Goal: Task Accomplishment & Management: Manage account settings

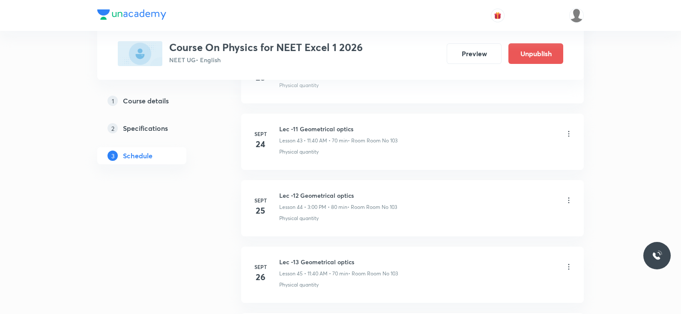
scroll to position [3685, 0]
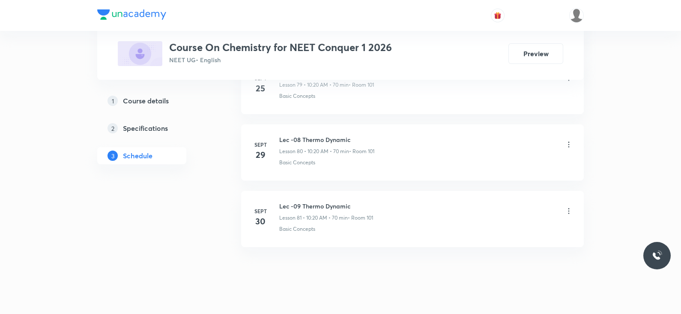
click at [310, 201] on h6 "Lec -09 Thermo Dynamic" at bounding box center [326, 205] width 94 height 9
copy h6 "Lec -09 Thermo Dynamic"
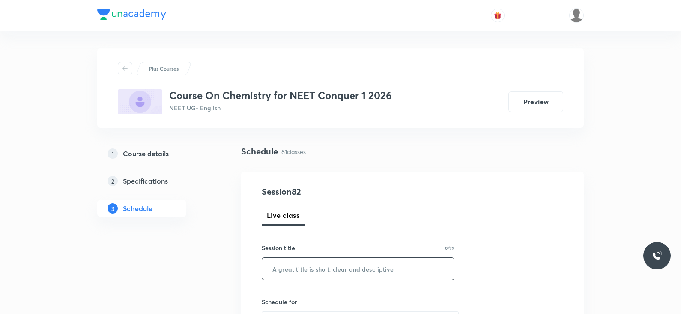
click at [325, 275] on input "text" at bounding box center [358, 268] width 192 height 22
paste input "Lec -09 Thermo Dynamic"
click at [296, 269] on input "Lec -09 Thermo Dynamic" at bounding box center [358, 268] width 192 height 22
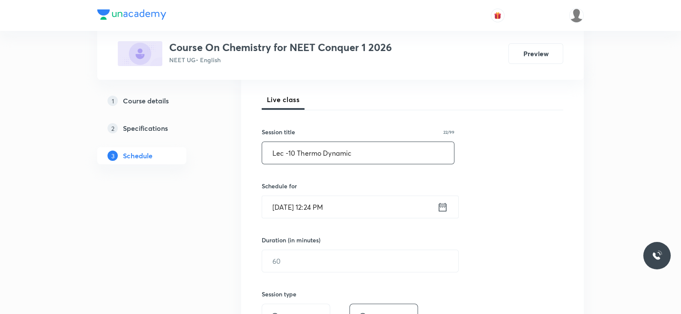
scroll to position [116, 0]
type input "Lec -10 Thermo Dynamic"
click at [446, 202] on icon at bounding box center [443, 206] width 8 height 9
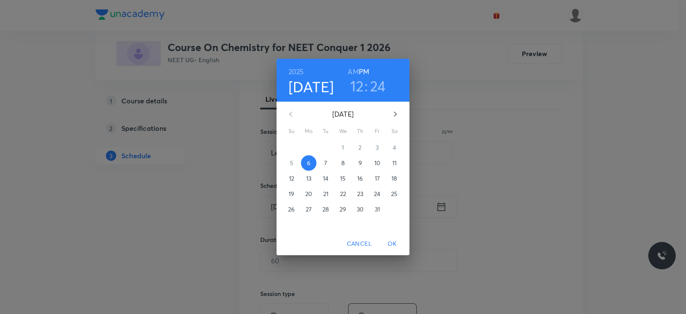
click at [353, 87] on h3 "12" at bounding box center [357, 86] width 14 height 18
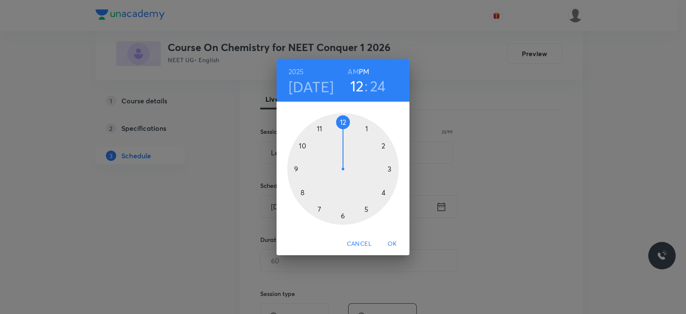
click at [366, 129] on div at bounding box center [342, 168] width 111 height 111
click at [341, 218] on div at bounding box center [342, 168] width 111 height 111
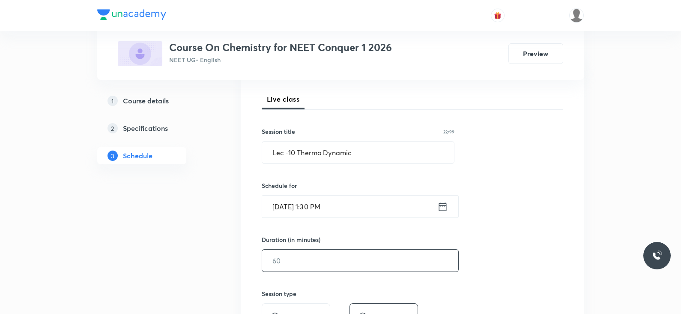
click at [319, 264] on input "text" at bounding box center [360, 260] width 196 height 22
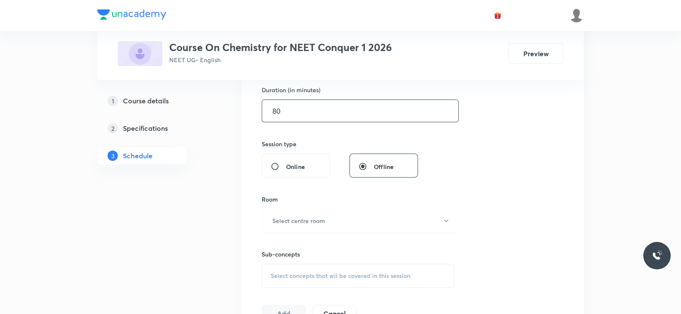
scroll to position [302, 0]
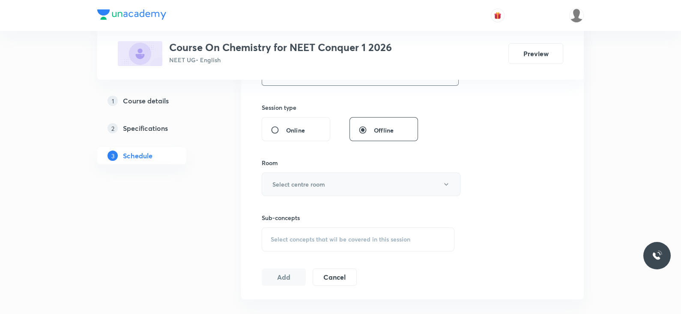
type input "80"
click at [329, 181] on button "Select centre room" at bounding box center [361, 184] width 199 height 24
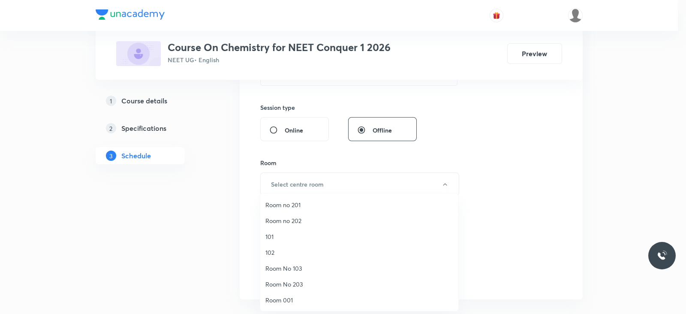
click at [296, 237] on span "101" at bounding box center [359, 236] width 188 height 9
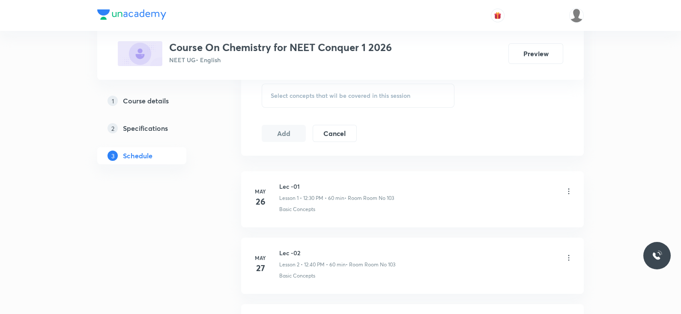
scroll to position [407, 0]
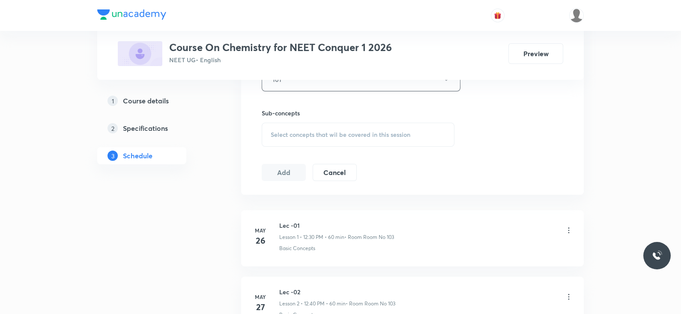
click at [338, 139] on div "Select concepts that wil be covered in this session" at bounding box center [358, 135] width 193 height 24
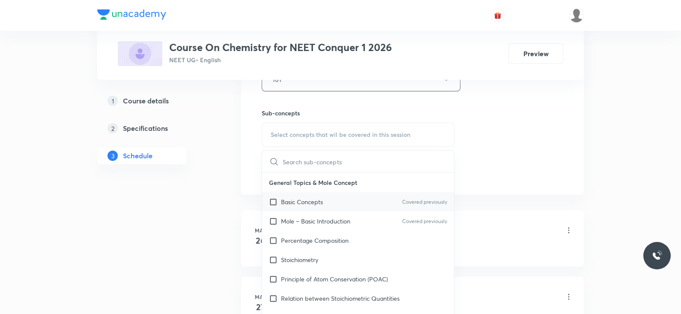
click at [310, 201] on p "Basic Concepts" at bounding box center [302, 201] width 42 height 9
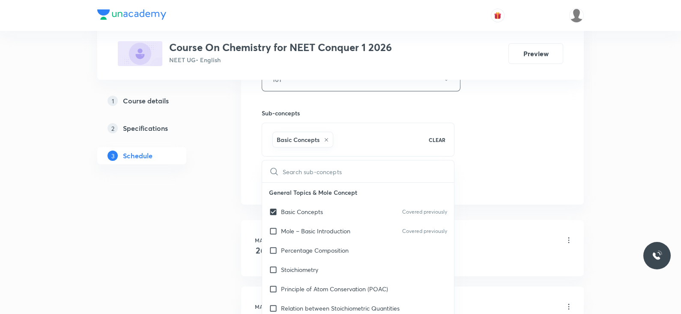
checkbox input "true"
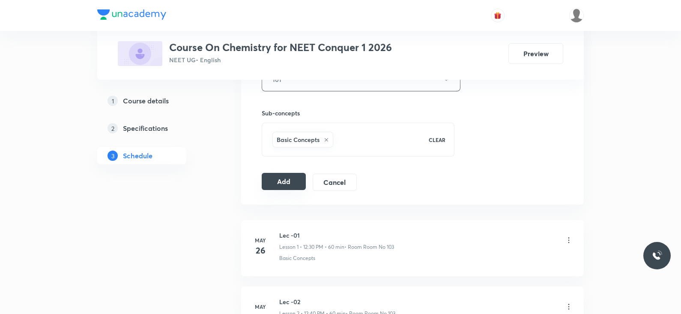
click at [287, 185] on button "Add" at bounding box center [284, 181] width 44 height 17
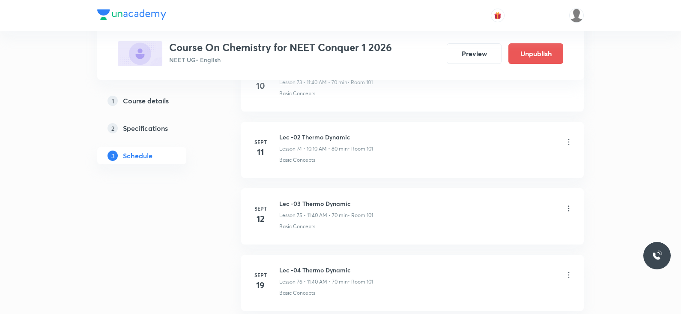
scroll to position [5412, 0]
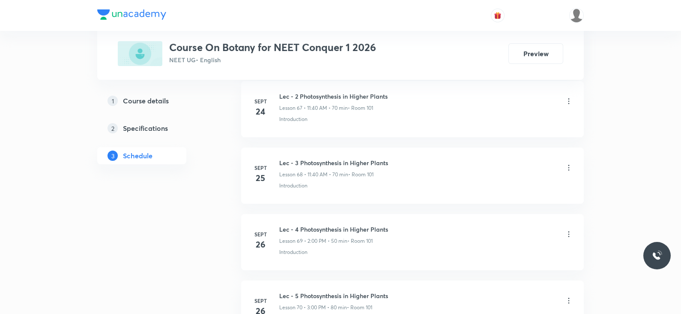
scroll to position [5143, 0]
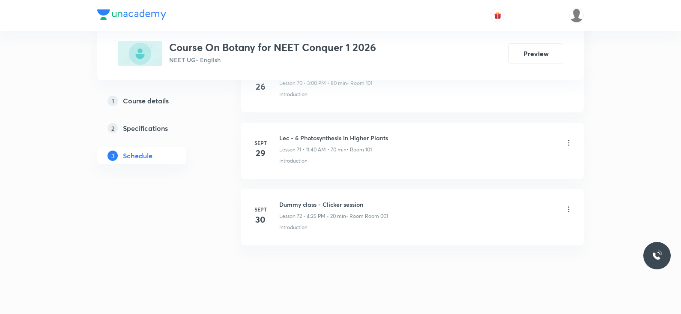
click at [334, 133] on h6 "Lec - 6 Photosynthesis in Higher Plants" at bounding box center [333, 137] width 109 height 9
copy h6 "Lec - 6 Photosynthesis in Higher Plants"
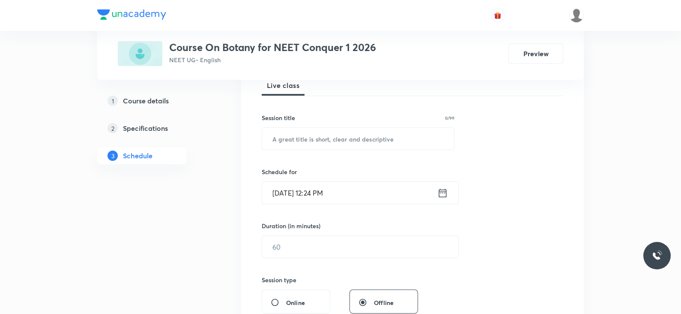
scroll to position [0, 0]
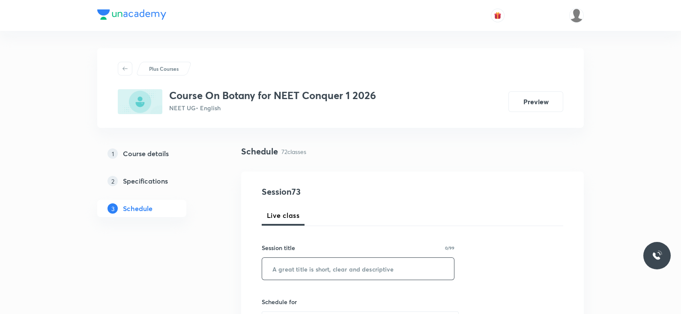
click at [324, 268] on input "text" at bounding box center [358, 268] width 192 height 22
paste input "Lec - 6 Photosynthesis in Higher Plants"
click at [293, 265] on input "Lec - 6 Photosynthesis in Higher Plants" at bounding box center [358, 268] width 192 height 22
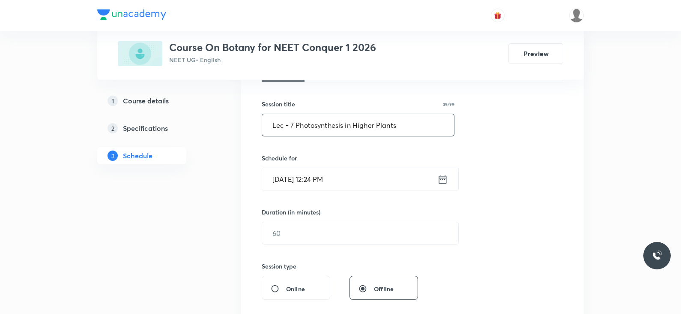
scroll to position [154, 0]
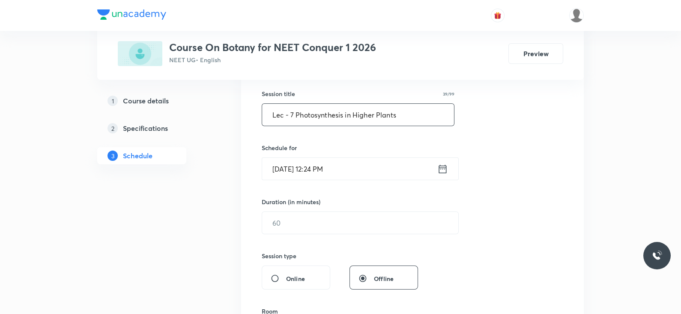
type input "Lec - 7 Photosynthesis in Higher Plants"
click at [440, 163] on icon at bounding box center [442, 169] width 11 height 12
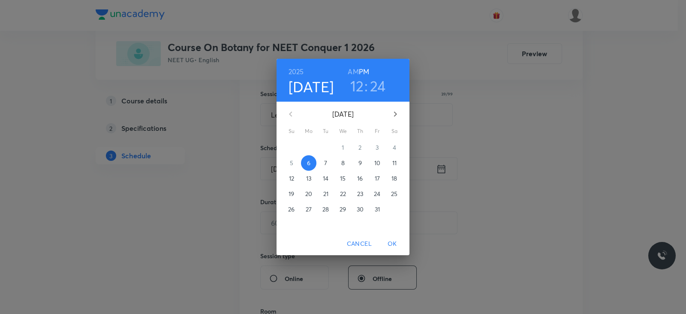
click at [359, 90] on h3 "12" at bounding box center [357, 86] width 14 height 18
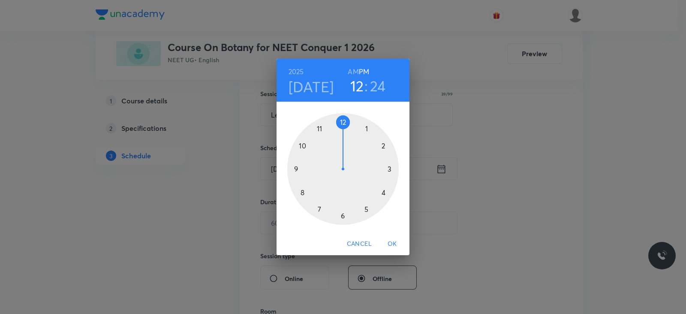
click at [390, 170] on div at bounding box center [342, 168] width 111 height 111
click at [343, 123] on div at bounding box center [342, 168] width 111 height 111
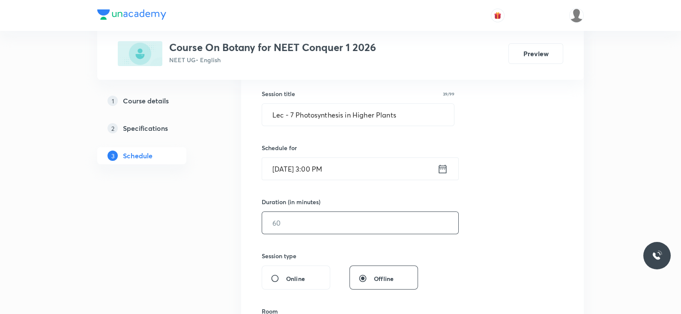
click at [314, 228] on input "text" at bounding box center [360, 223] width 196 height 22
type input "9"
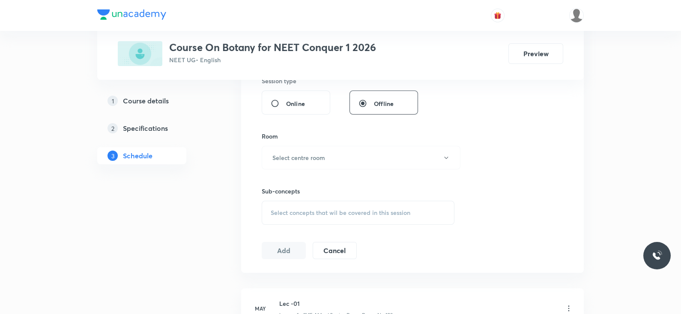
scroll to position [332, 0]
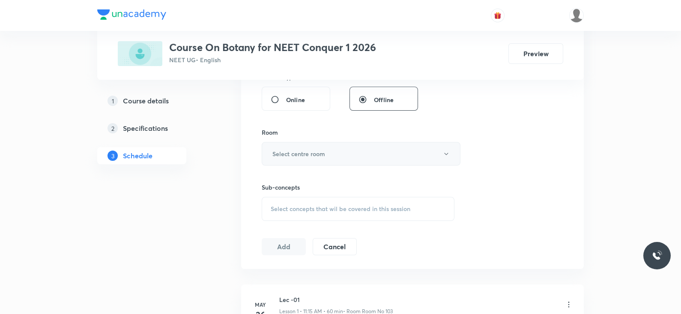
type input "80"
click at [315, 142] on button "Select centre room" at bounding box center [361, 154] width 199 height 24
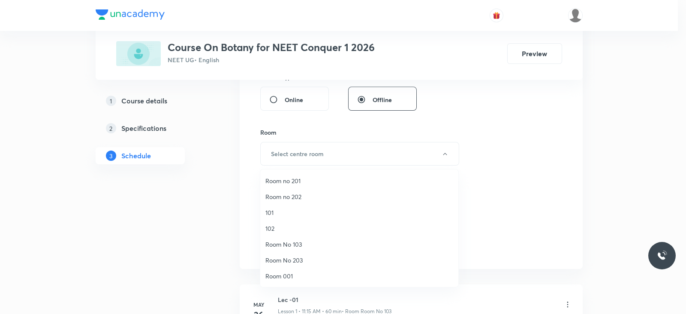
click at [285, 209] on span "101" at bounding box center [359, 212] width 188 height 9
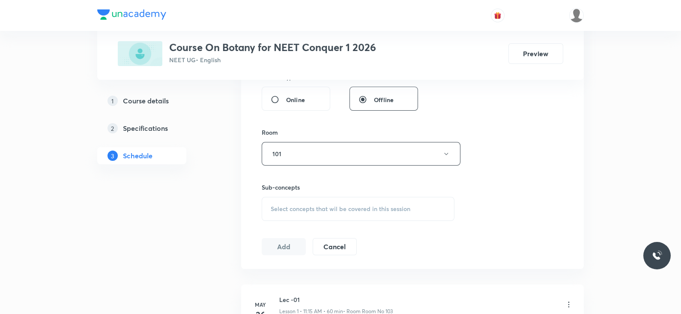
click at [308, 210] on span "Select concepts that wil be covered in this session" at bounding box center [341, 208] width 140 height 7
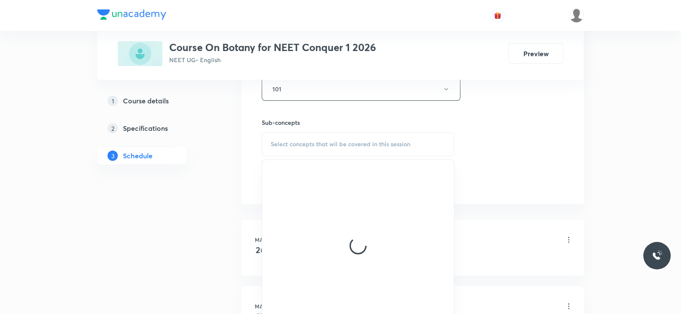
scroll to position [398, 0]
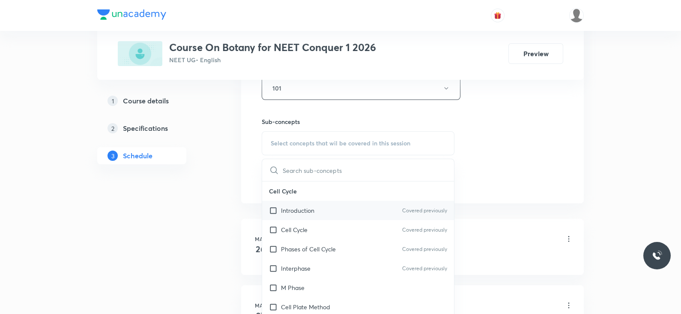
click at [302, 215] on div "Introduction Covered previously" at bounding box center [358, 210] width 192 height 19
checkbox input "true"
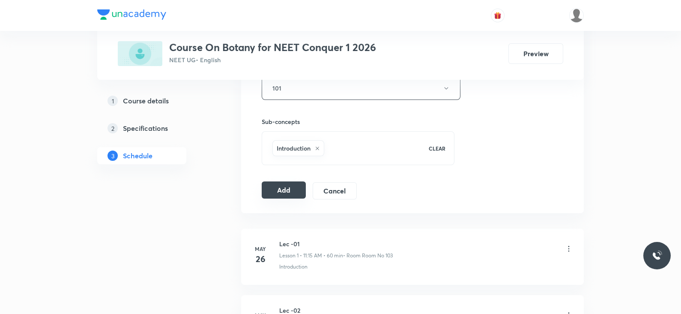
click at [275, 191] on button "Add" at bounding box center [284, 189] width 44 height 17
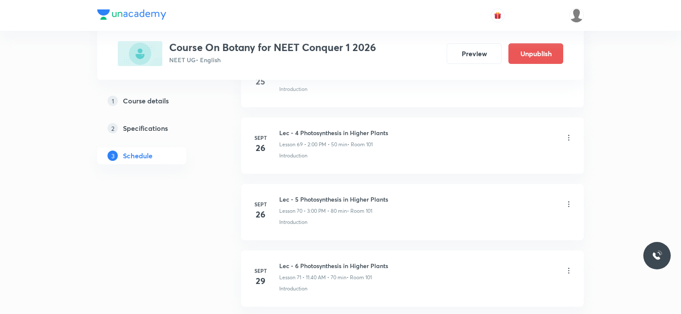
scroll to position [4816, 0]
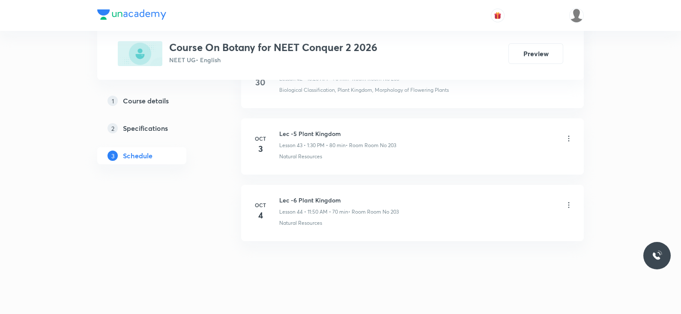
scroll to position [3287, 0]
click at [316, 195] on h6 "Lec -6 Plant Kingdom" at bounding box center [339, 199] width 120 height 9
copy h6 "Lec -6 Plant Kingdom"
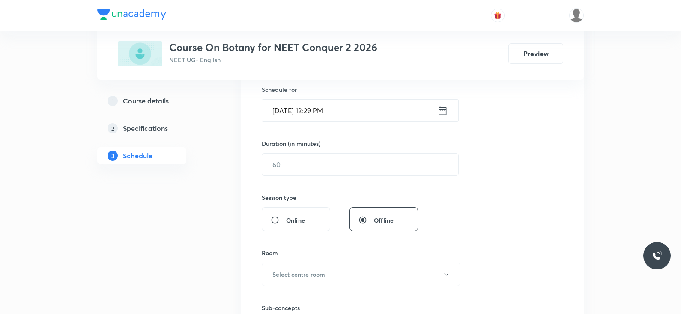
scroll to position [0, 0]
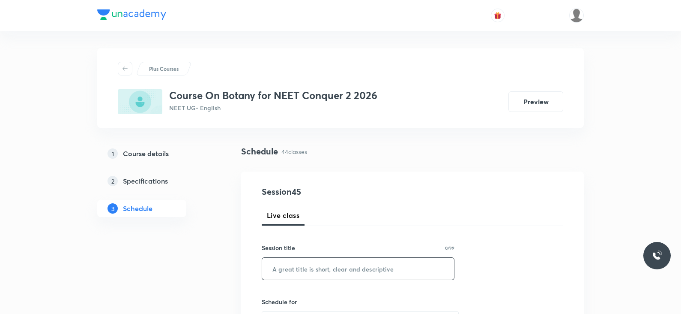
click at [314, 263] on input "text" at bounding box center [358, 268] width 192 height 22
paste input "Lec -6 Plant Kingdom"
click at [293, 266] on input "Lec -6 Plant Kingdom" at bounding box center [358, 268] width 192 height 22
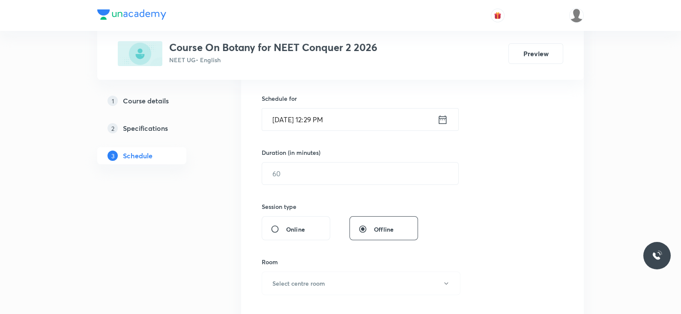
scroll to position [205, 0]
type input "Lec -7 Plant Kingdom"
click at [440, 119] on icon at bounding box center [442, 117] width 11 height 12
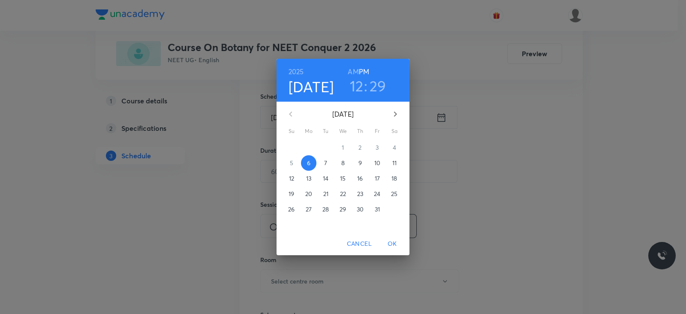
click at [356, 83] on h3 "12" at bounding box center [357, 86] width 14 height 18
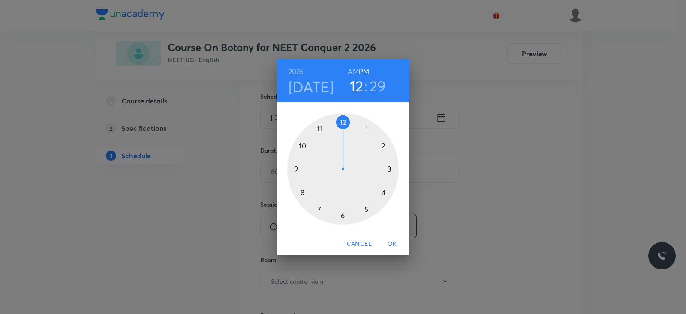
click at [362, 132] on div at bounding box center [342, 168] width 111 height 111
click at [341, 218] on div at bounding box center [342, 168] width 111 height 111
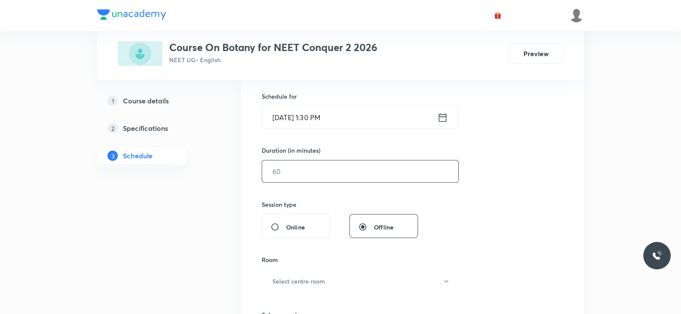
click at [317, 174] on input "text" at bounding box center [360, 171] width 196 height 22
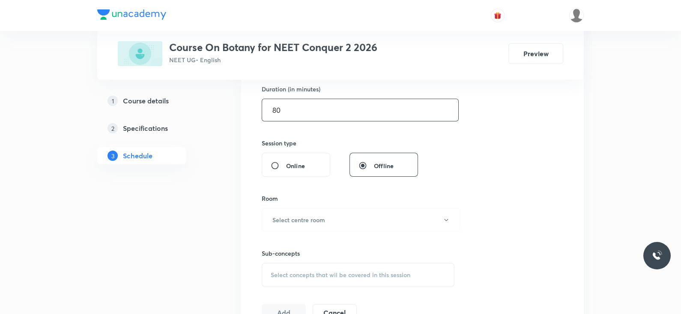
scroll to position [268, 0]
type input "80"
click at [311, 213] on h6 "Select centre room" at bounding box center [298, 217] width 53 height 9
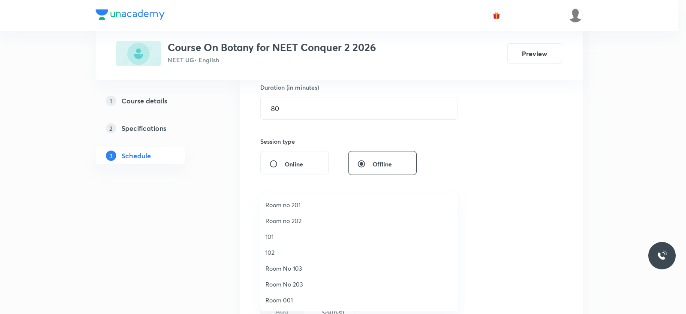
click at [284, 278] on li "Room No 203" at bounding box center [359, 284] width 198 height 16
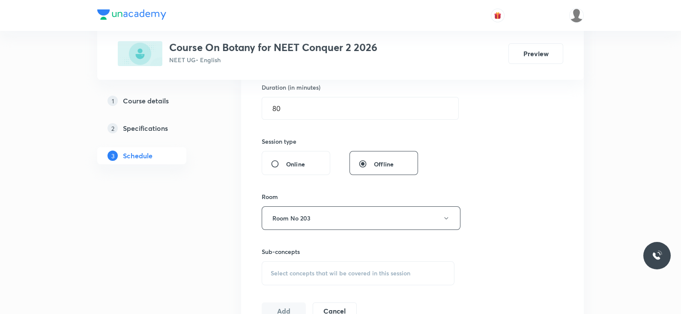
click at [297, 269] on span "Select concepts that wil be covered in this session" at bounding box center [341, 272] width 140 height 7
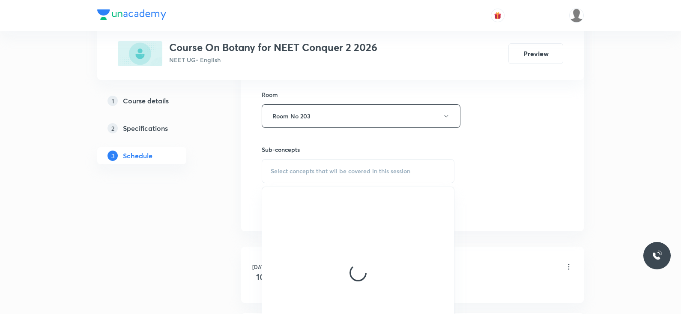
scroll to position [371, 0]
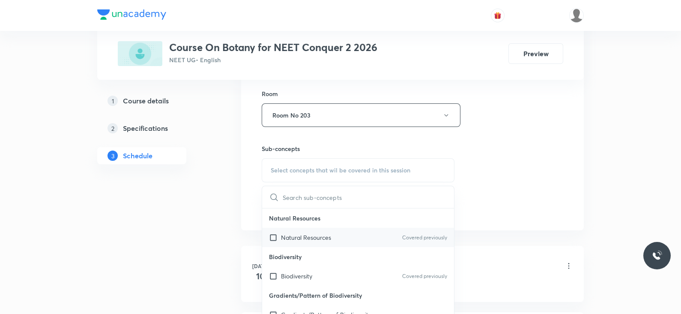
click at [317, 237] on p "Natural Resources" at bounding box center [306, 237] width 50 height 9
checkbox input "true"
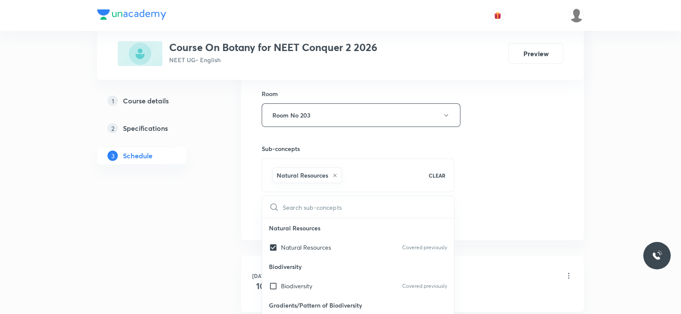
click at [478, 162] on div "Session 45 Live class Session title 20/99 Lec -7 Plant Kingdom ​ Schedule for O…" at bounding box center [413, 20] width 302 height 412
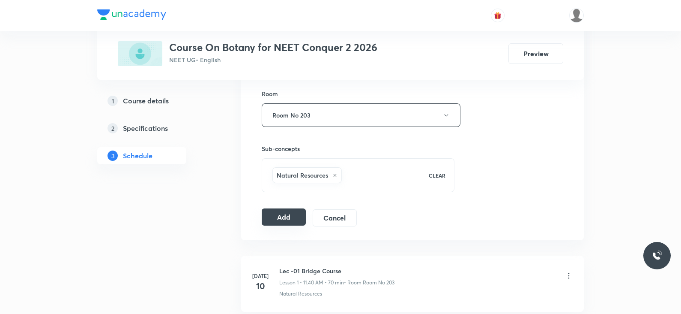
click at [282, 216] on button "Add" at bounding box center [284, 216] width 44 height 17
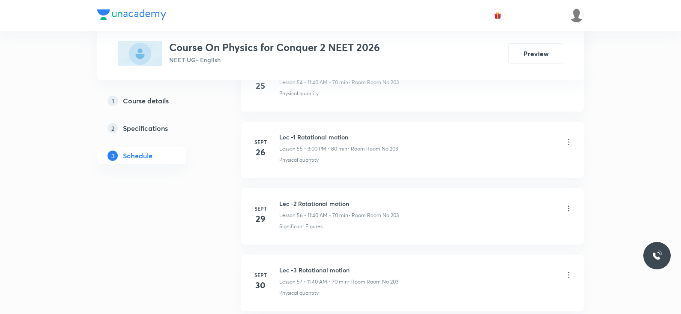
scroll to position [4281, 0]
click at [329, 198] on h6 "Lec -5 Rotational motion" at bounding box center [339, 202] width 120 height 9
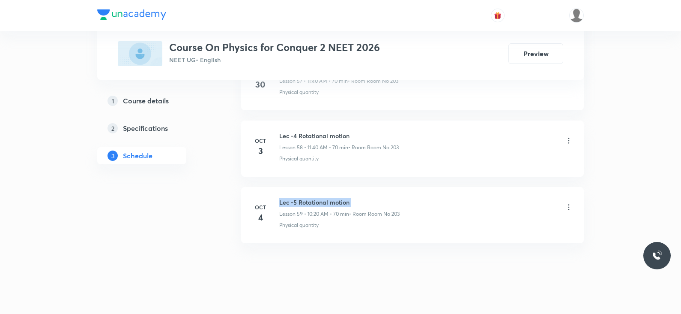
click at [329, 198] on h6 "Lec -5 Rotational motion" at bounding box center [339, 202] width 120 height 9
copy h6 "Lec -5 Rotational motion"
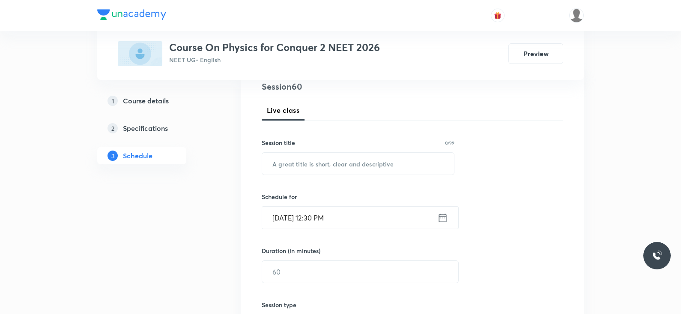
scroll to position [0, 0]
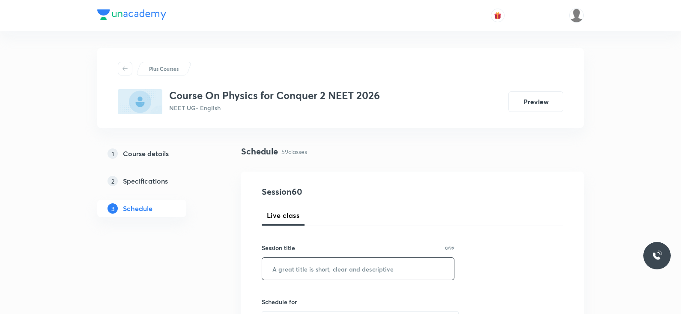
click at [312, 274] on input "text" at bounding box center [358, 268] width 192 height 22
paste input "Lec -5 Rotational motion"
click at [292, 269] on input "Lec -5 Rotational motion" at bounding box center [358, 268] width 192 height 22
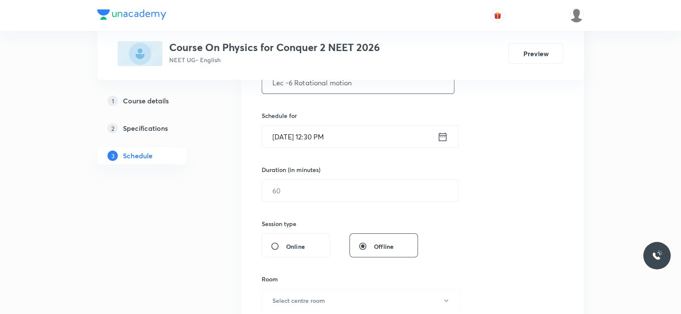
scroll to position [187, 0]
type input "Lec -6 Rotational motion"
click at [440, 140] on icon at bounding box center [442, 136] width 11 height 12
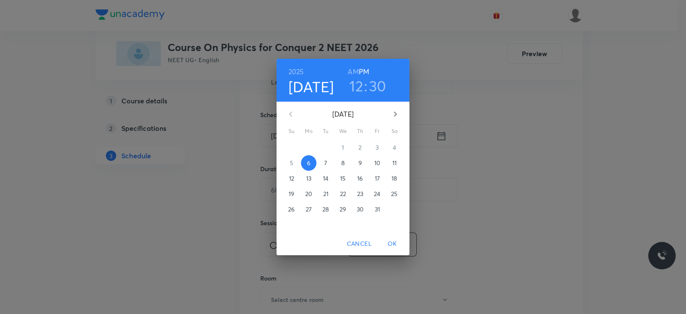
click at [361, 87] on h3 "12" at bounding box center [356, 86] width 14 height 18
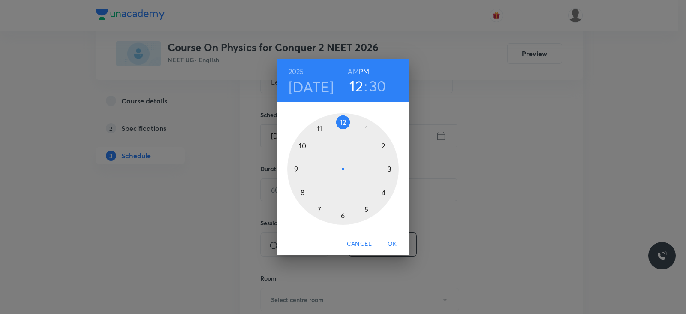
click at [391, 170] on div at bounding box center [342, 168] width 111 height 111
click at [344, 122] on div at bounding box center [342, 168] width 111 height 111
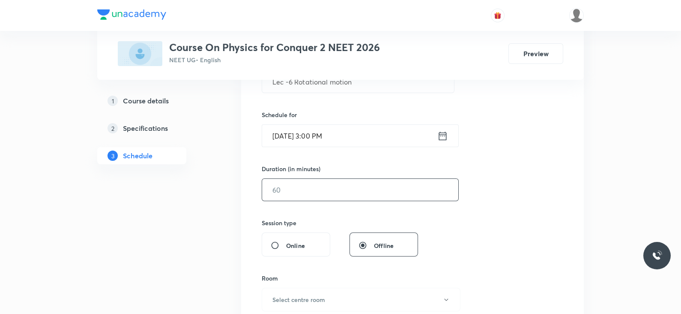
click at [319, 194] on input "text" at bounding box center [360, 190] width 196 height 22
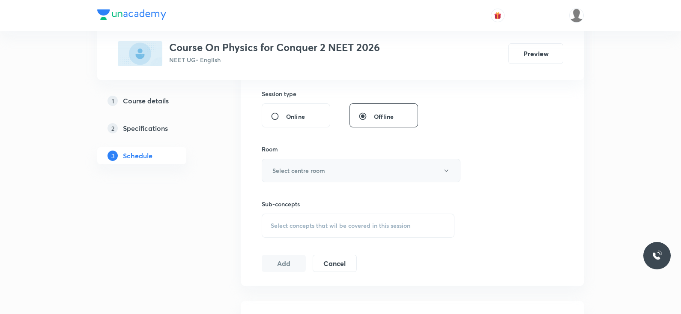
type input "80"
click at [317, 175] on button "Select centre room" at bounding box center [361, 171] width 199 height 24
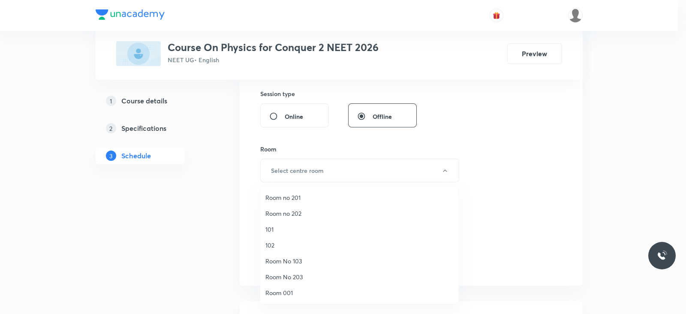
click at [297, 278] on span "Room No 203" at bounding box center [359, 276] width 188 height 9
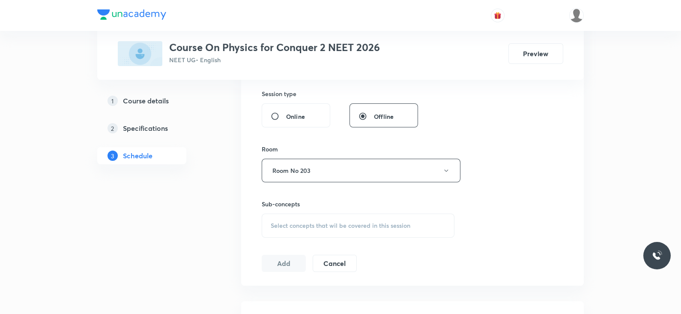
click at [326, 225] on span "Select concepts that wil be covered in this session" at bounding box center [341, 225] width 140 height 7
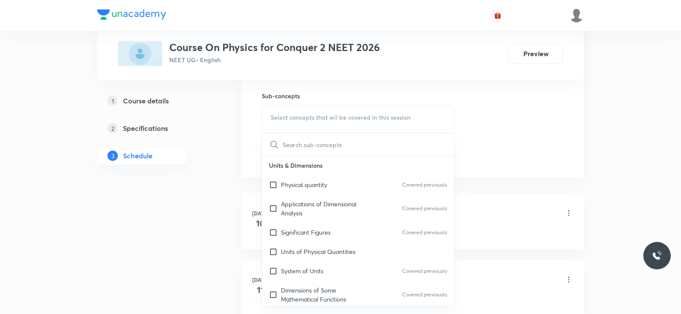
scroll to position [424, 0]
click at [302, 178] on div "Physical quantity Covered previously" at bounding box center [358, 184] width 192 height 19
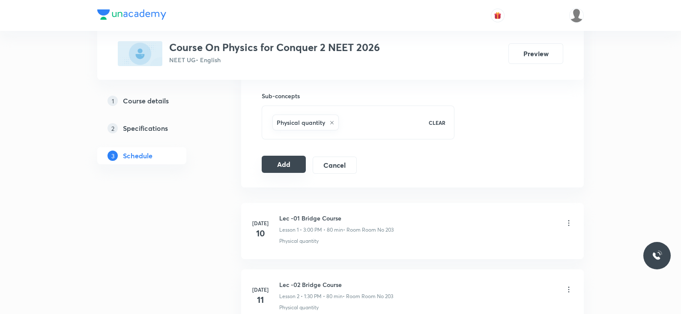
click at [269, 168] on button "Add" at bounding box center [284, 164] width 44 height 17
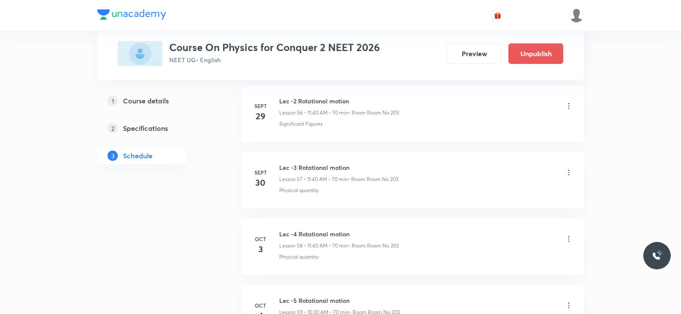
scroll to position [3955, 0]
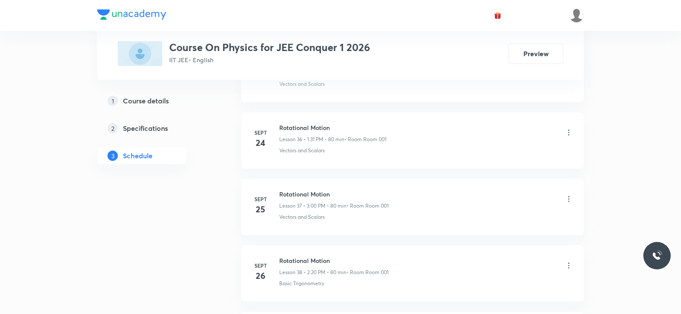
scroll to position [3221, 0]
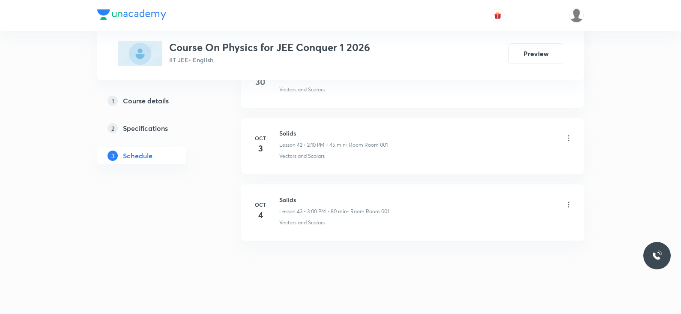
click at [286, 195] on h6 "Solids" at bounding box center [334, 199] width 110 height 9
copy h6 "Solids"
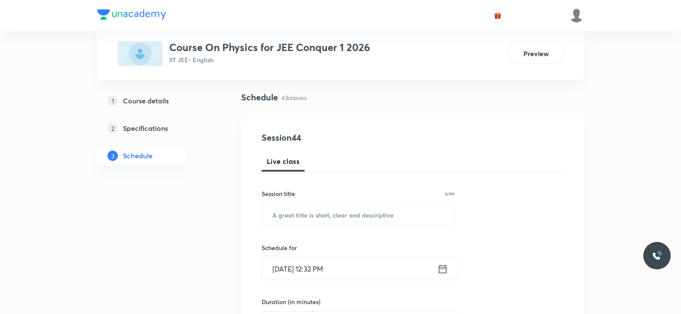
scroll to position [0, 0]
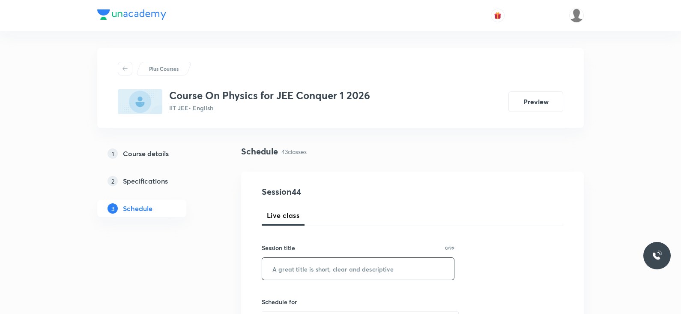
click at [296, 270] on input "text" at bounding box center [358, 268] width 192 height 22
paste input "Solids"
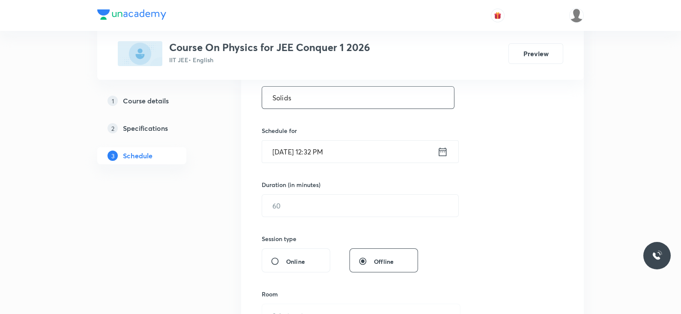
scroll to position [172, 0]
type input "Solids"
click at [444, 149] on icon at bounding box center [443, 150] width 8 height 9
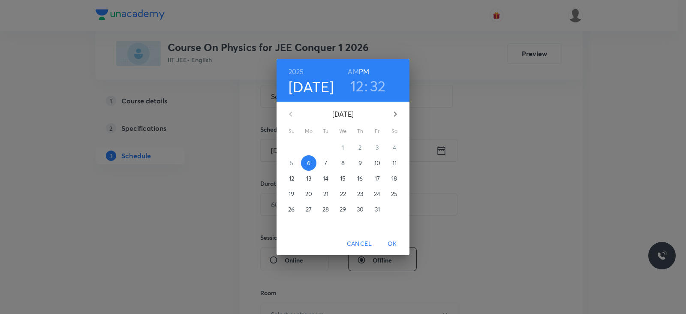
click at [358, 87] on h3 "12" at bounding box center [357, 86] width 14 height 18
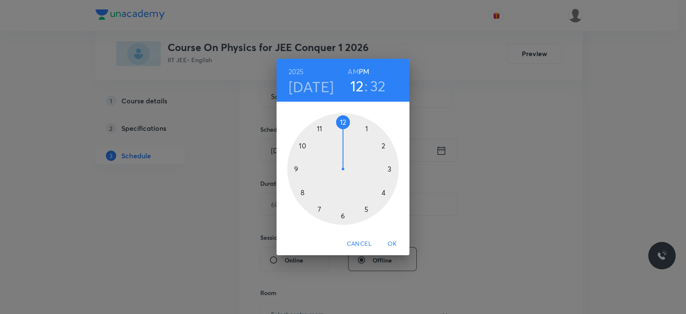
click at [365, 129] on div at bounding box center [342, 168] width 111 height 111
click at [340, 219] on div at bounding box center [342, 168] width 111 height 111
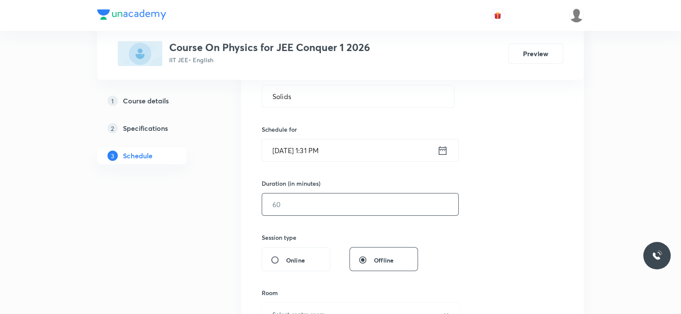
click at [308, 198] on input "text" at bounding box center [360, 204] width 196 height 22
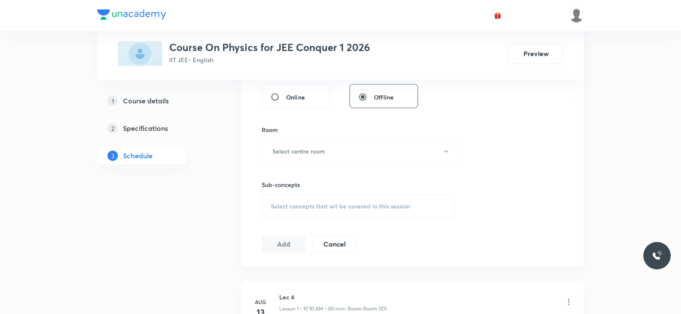
scroll to position [335, 0]
type input "80"
click at [325, 148] on h6 "Select centre room" at bounding box center [298, 151] width 53 height 9
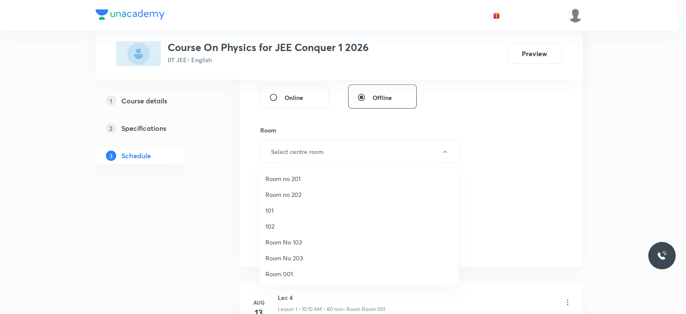
click at [287, 274] on span "Room 001" at bounding box center [359, 273] width 188 height 9
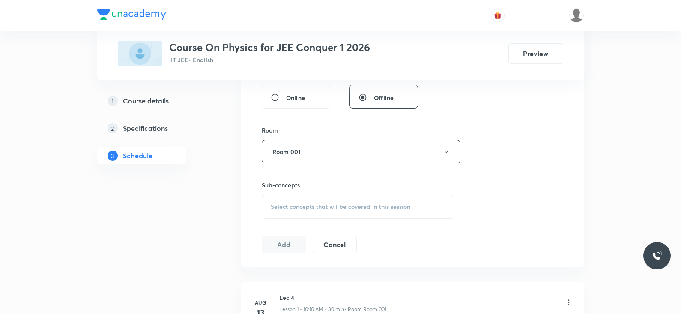
click at [337, 208] on span "Select concepts that wil be covered in this session" at bounding box center [341, 206] width 140 height 7
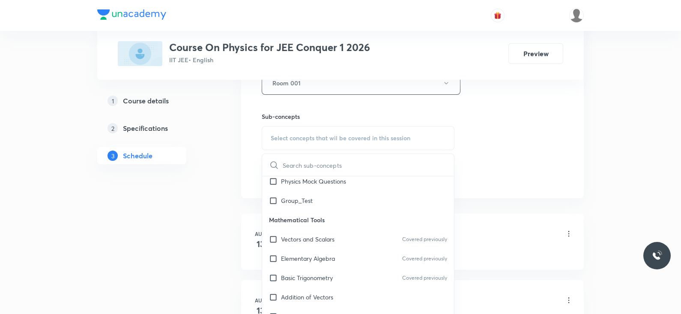
scroll to position [30, 0]
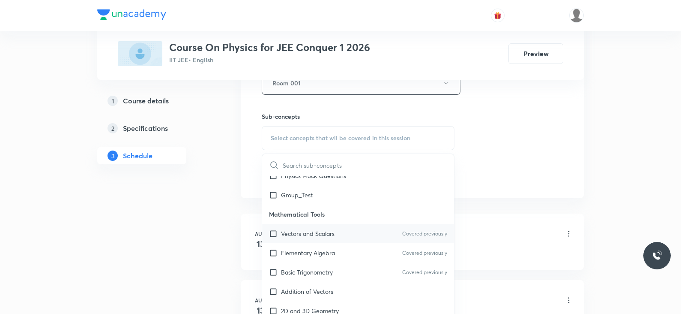
click at [331, 226] on div "Vectors and Scalars Covered previously" at bounding box center [358, 233] width 192 height 19
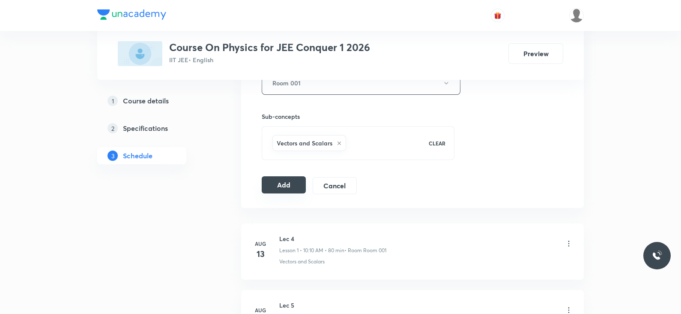
click at [281, 179] on button "Add" at bounding box center [284, 184] width 44 height 17
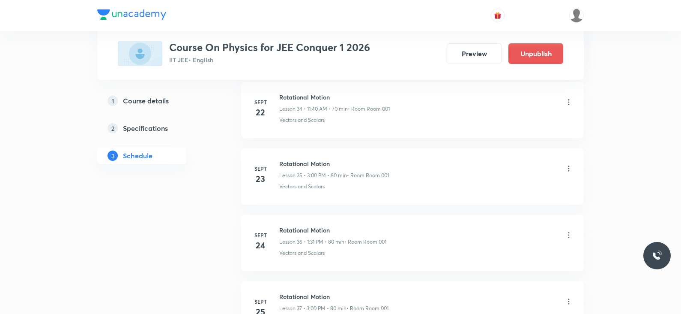
scroll to position [2894, 0]
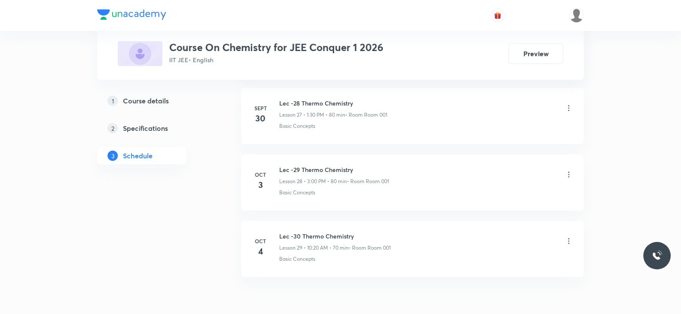
scroll to position [2294, 0]
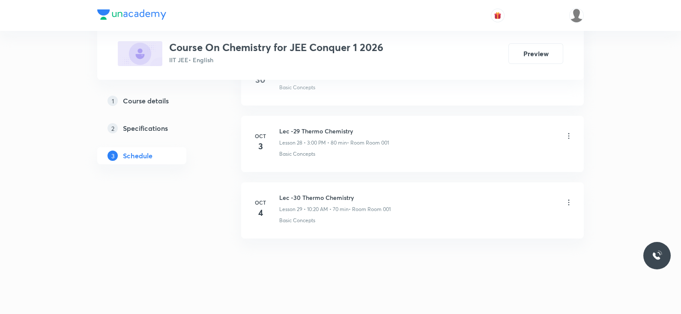
click at [326, 193] on h6 "Lec -30 Thermo Chemistry" at bounding box center [334, 197] width 111 height 9
copy h6 "Lec -30 Thermo Chemistry"
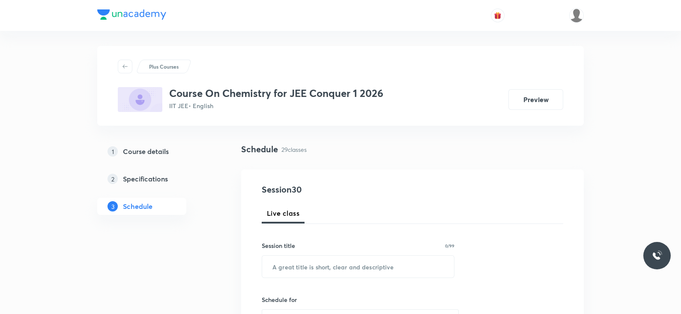
scroll to position [0, 0]
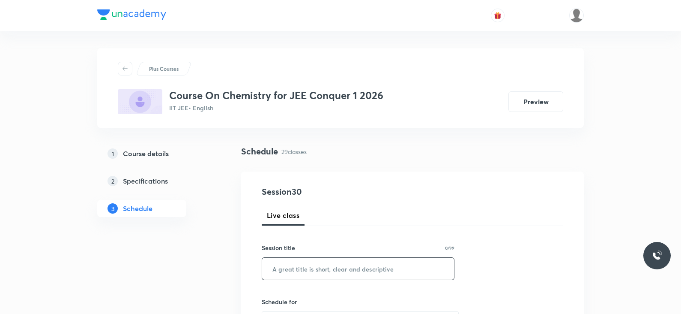
click at [332, 265] on input "text" at bounding box center [358, 268] width 192 height 22
paste input "Lec -30 Thermo Chemistry"
click at [296, 264] on input "Lec -30 Thermo Chemistry" at bounding box center [358, 268] width 192 height 22
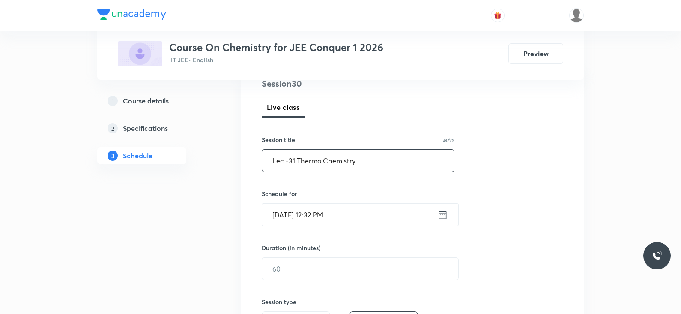
scroll to position [111, 0]
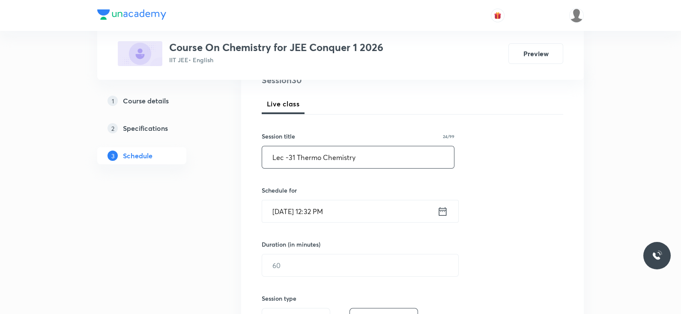
type input "Lec -31 Thermo Chemistry"
click at [442, 213] on icon at bounding box center [442, 211] width 11 height 12
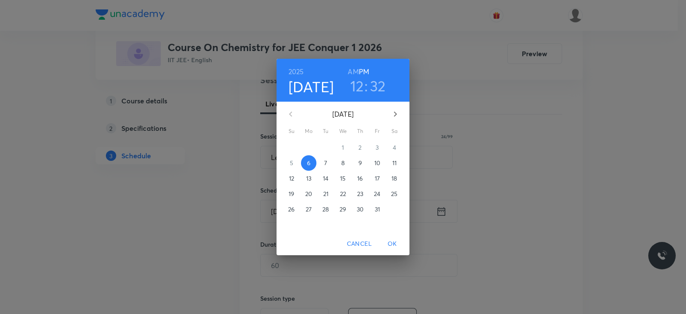
click at [358, 87] on h3 "12" at bounding box center [357, 86] width 14 height 18
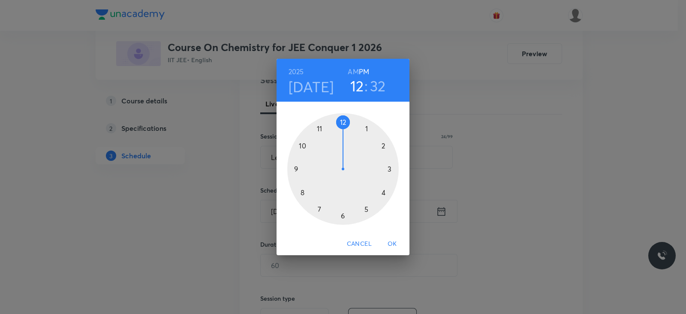
click at [388, 170] on div at bounding box center [342, 168] width 111 height 111
click at [341, 120] on div at bounding box center [342, 168] width 111 height 111
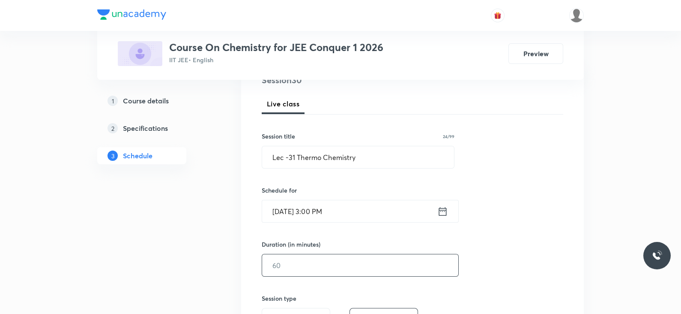
click at [314, 272] on input "text" at bounding box center [360, 265] width 196 height 22
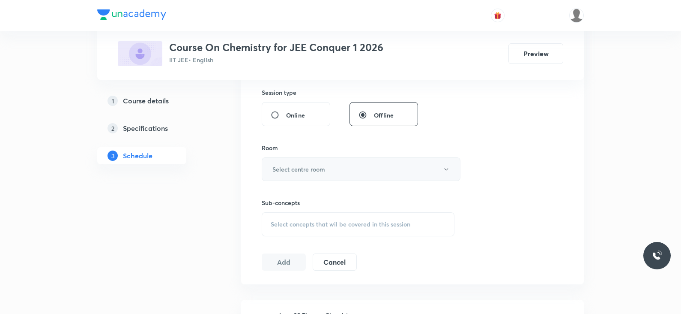
scroll to position [319, 0]
type input "80"
click at [325, 165] on h6 "Select centre room" at bounding box center [298, 167] width 53 height 9
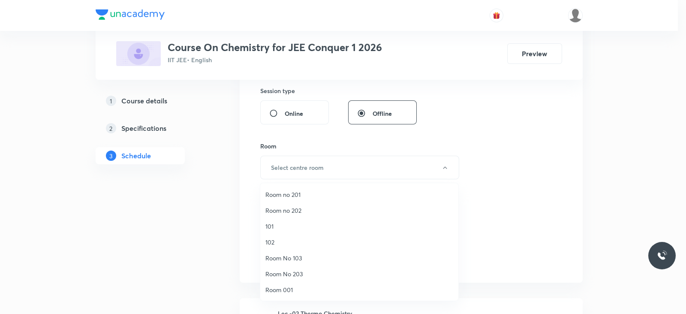
click at [284, 286] on span "Room 001" at bounding box center [359, 289] width 188 height 9
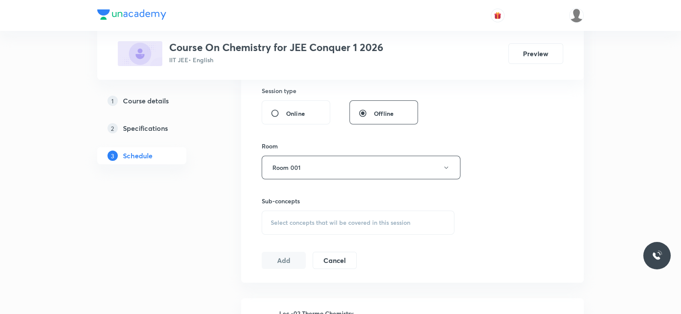
click at [328, 219] on span "Select concepts that wil be covered in this session" at bounding box center [341, 222] width 140 height 7
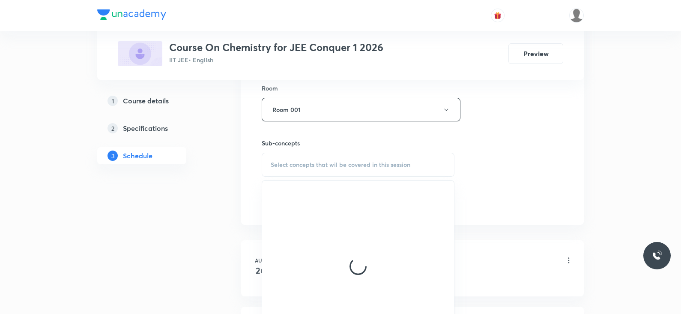
scroll to position [377, 0]
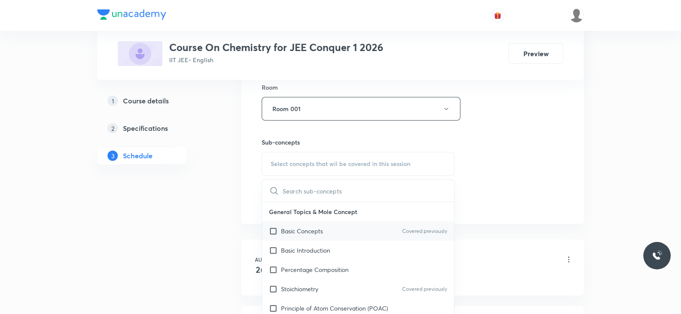
click at [308, 230] on p "Basic Concepts" at bounding box center [302, 230] width 42 height 9
click at [496, 161] on div "Session 30 Live class Session title 24/99 Lec -31 Thermo Chemistry ​ Schedule f…" at bounding box center [413, 9] width 302 height 402
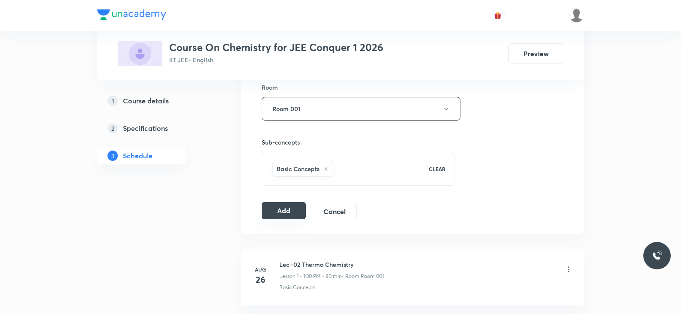
click at [284, 203] on button "Add" at bounding box center [284, 210] width 44 height 17
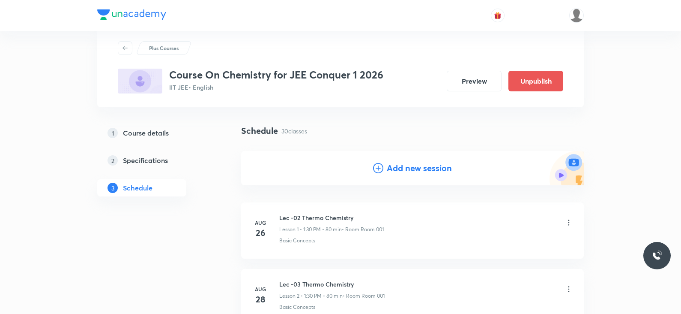
scroll to position [0, 0]
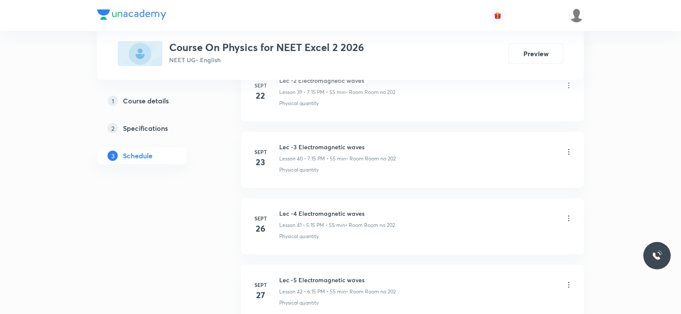
scroll to position [3420, 0]
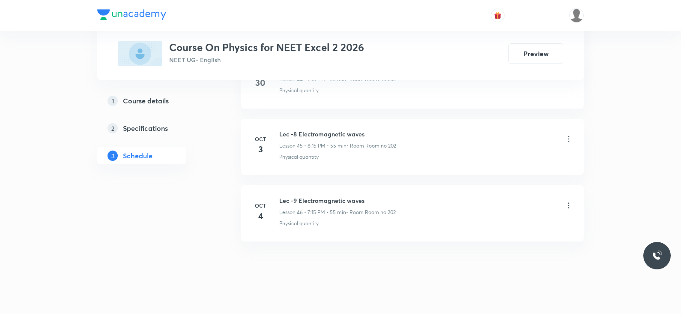
click at [320, 196] on h6 "Lec -9 Electromagnetic waves" at bounding box center [337, 200] width 117 height 9
copy h6 "Lec -9 Electromagnetic waves"
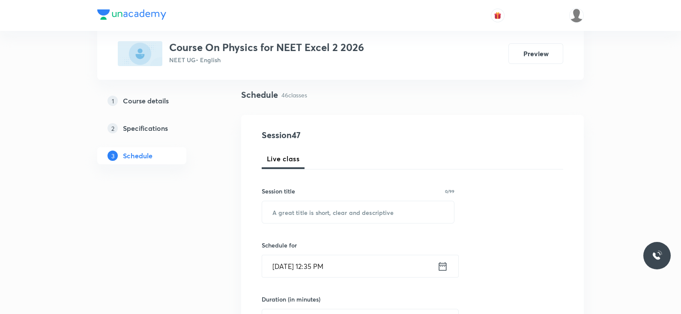
scroll to position [0, 0]
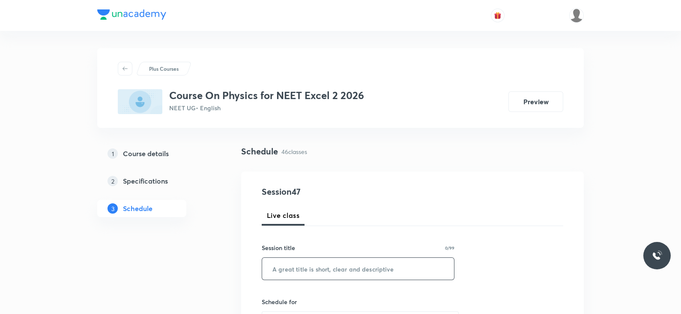
click at [318, 277] on input "text" at bounding box center [358, 268] width 192 height 22
paste input "Lec -9 Electromagnetic waves"
click at [293, 268] on input "Lec -9 Electromagnetic waves" at bounding box center [358, 268] width 192 height 22
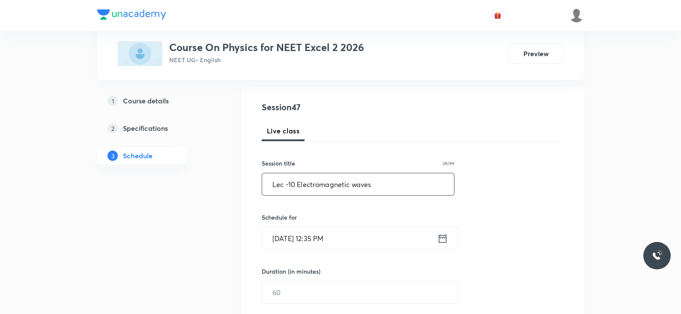
scroll to position [87, 0]
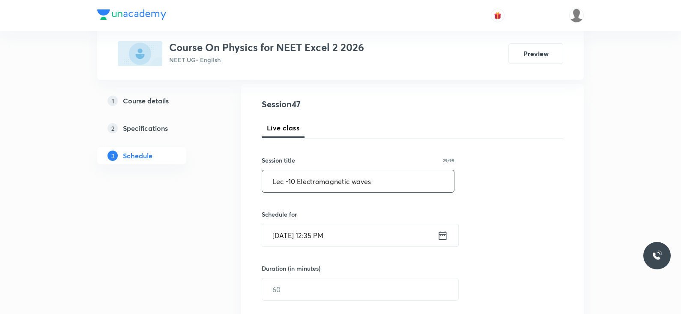
type input "Lec -10 Electromagnetic waves"
click at [445, 236] on icon at bounding box center [442, 235] width 11 height 12
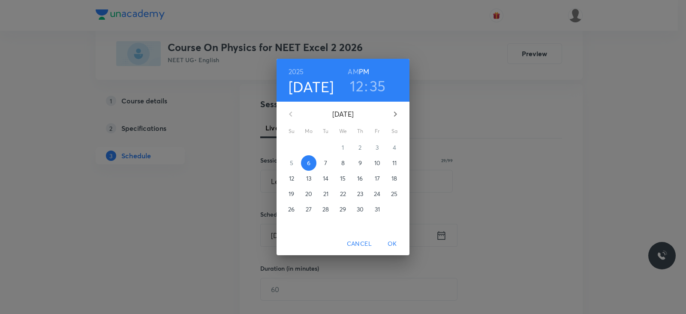
click at [355, 93] on h3 "12" at bounding box center [357, 86] width 14 height 18
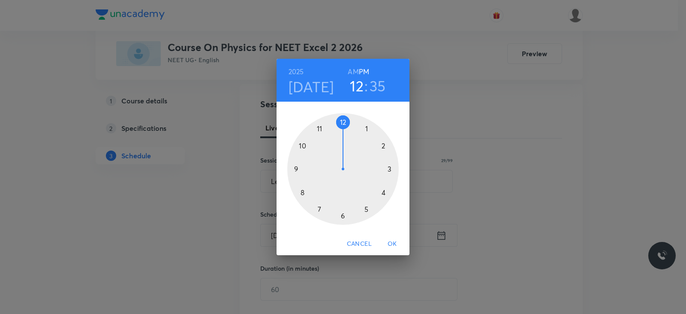
click at [369, 214] on div at bounding box center [342, 168] width 111 height 111
click at [343, 121] on div at bounding box center [342, 168] width 111 height 111
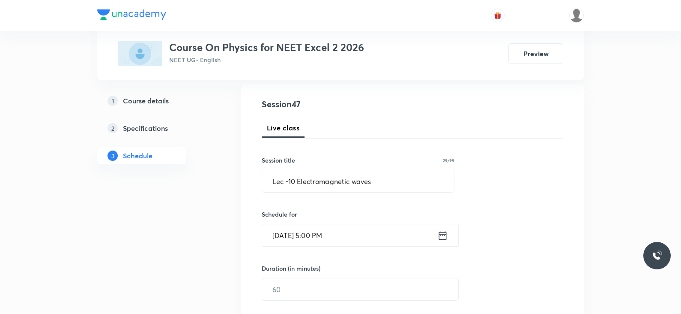
click at [354, 233] on input "[DATE] 5:00 PM" at bounding box center [349, 235] width 175 height 22
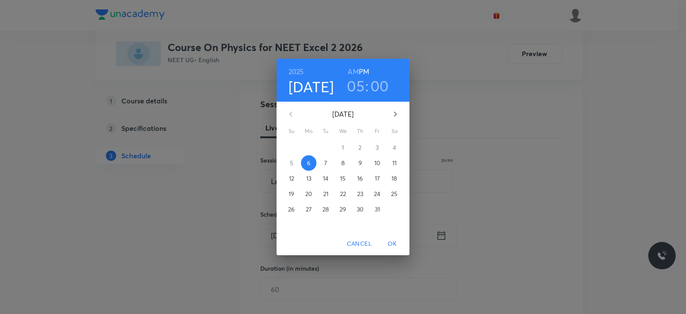
click at [376, 87] on h3 "00" at bounding box center [379, 86] width 18 height 18
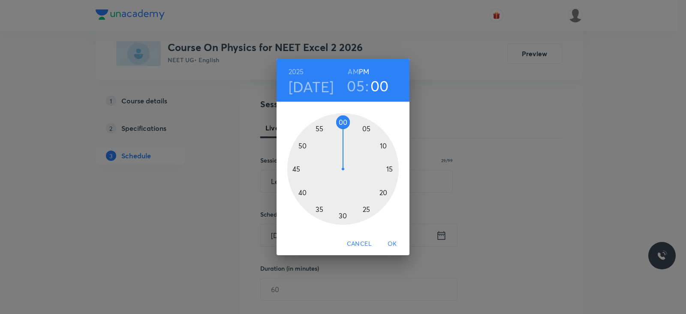
click at [388, 168] on div at bounding box center [342, 168] width 111 height 111
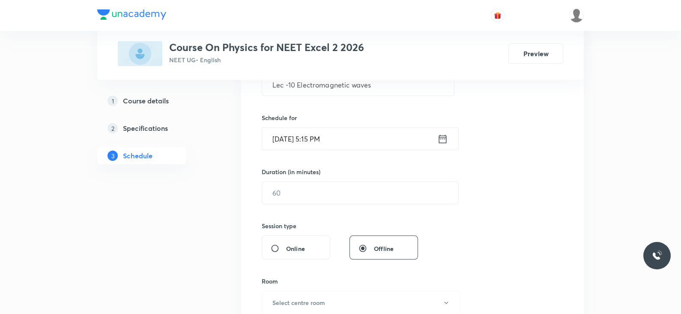
scroll to position [186, 0]
click at [331, 187] on input "text" at bounding box center [360, 191] width 196 height 22
type input "6"
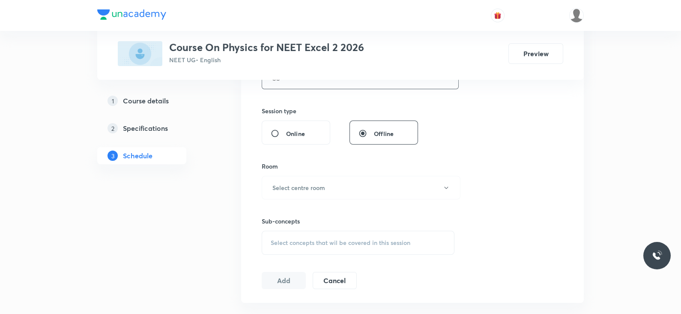
scroll to position [300, 0]
type input "55"
click at [315, 186] on h6 "Select centre room" at bounding box center [298, 186] width 53 height 9
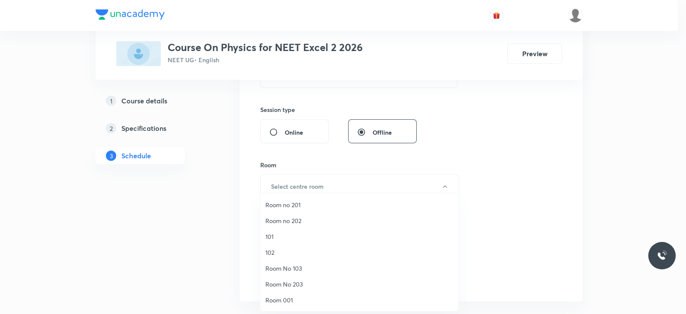
click at [287, 225] on span "Room no 202" at bounding box center [359, 220] width 188 height 9
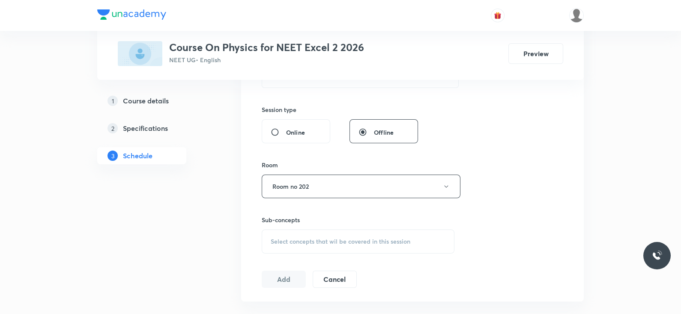
click at [304, 245] on div "Select concepts that wil be covered in this session" at bounding box center [358, 241] width 193 height 24
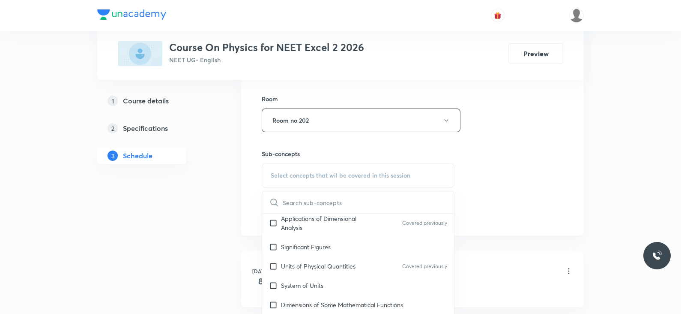
scroll to position [57, 0]
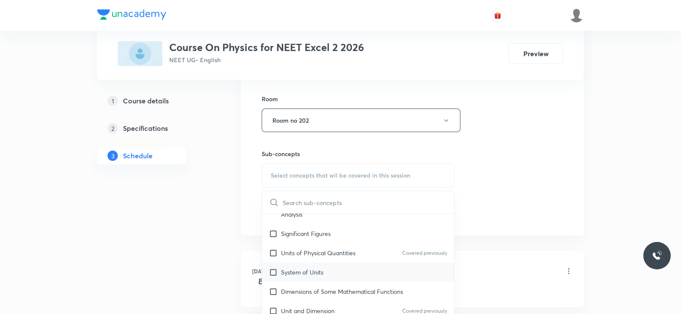
click at [302, 264] on div "System of Units" at bounding box center [358, 271] width 192 height 19
checkbox input "true"
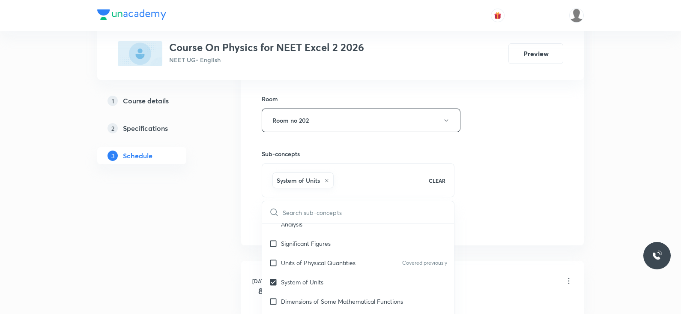
click at [484, 127] on div "Session 47 Live class Session title 29/99 Lec -10 Electromagnetic waves ​ Sched…" at bounding box center [413, 25] width 302 height 412
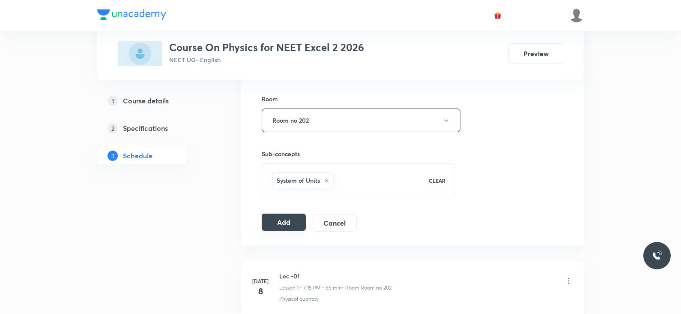
click at [294, 213] on button "Add" at bounding box center [284, 221] width 44 height 17
click at [281, 225] on button "Add" at bounding box center [284, 221] width 44 height 17
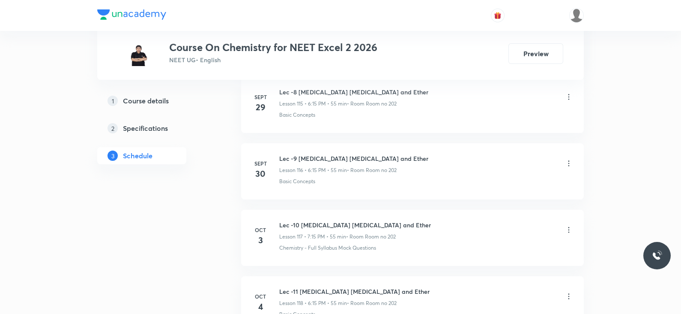
scroll to position [8190, 0]
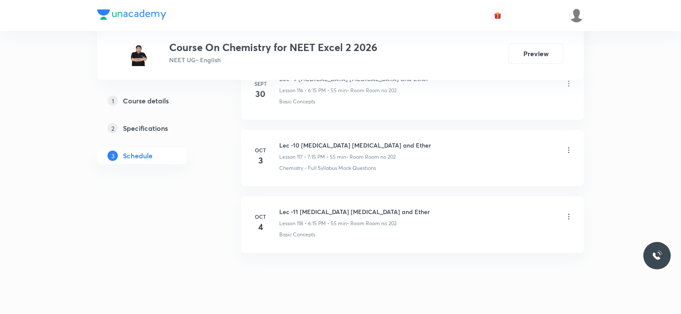
click at [316, 207] on h6 "Lec -11 [MEDICAL_DATA] [MEDICAL_DATA] and Ether" at bounding box center [354, 211] width 150 height 9
copy h6 "Lec -11 [MEDICAL_DATA] [MEDICAL_DATA] and Ether"
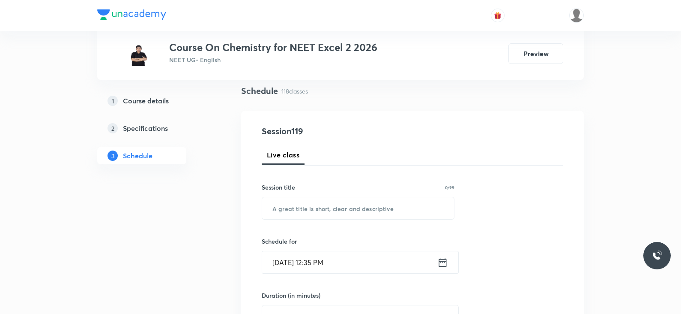
scroll to position [0, 0]
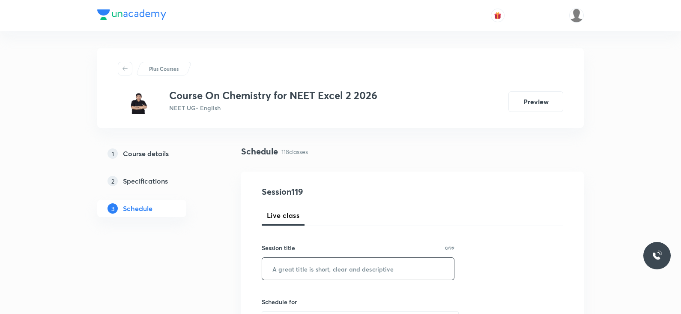
click at [310, 268] on input "text" at bounding box center [358, 268] width 192 height 22
paste input "Lec -11 [MEDICAL_DATA] [MEDICAL_DATA] and Ether"
click at [296, 269] on input "Lec -11 Alkohol Phenol and Ether" at bounding box center [358, 268] width 192 height 22
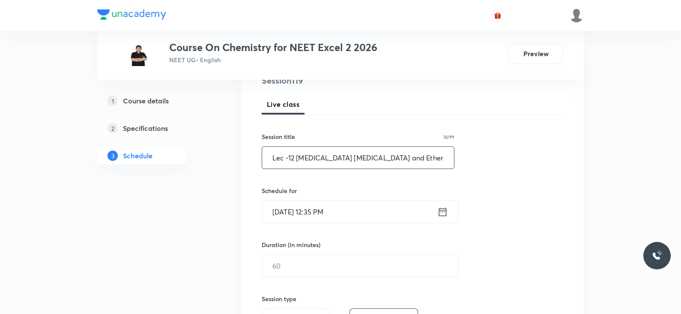
scroll to position [118, 0]
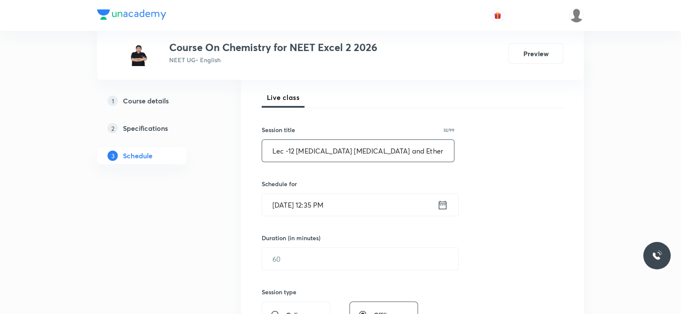
type input "Lec -12 Alkohol Phenol and Ether"
click at [446, 207] on icon at bounding box center [442, 205] width 11 height 12
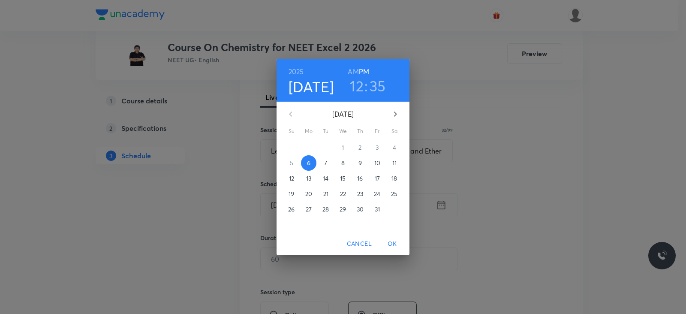
click at [363, 90] on div "12 : 35" at bounding box center [368, 86] width 60 height 18
click at [358, 90] on h3 "12" at bounding box center [357, 86] width 14 height 18
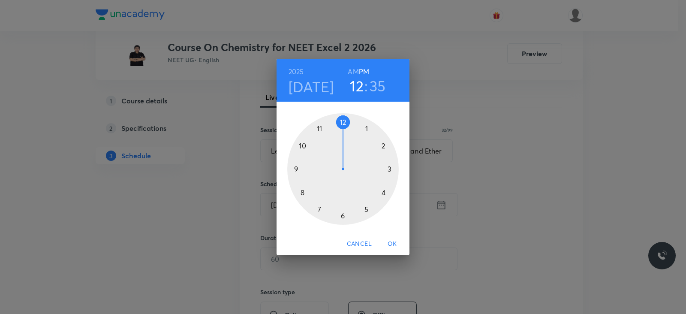
click at [344, 216] on div at bounding box center [342, 168] width 111 height 111
click at [389, 168] on div at bounding box center [342, 168] width 111 height 111
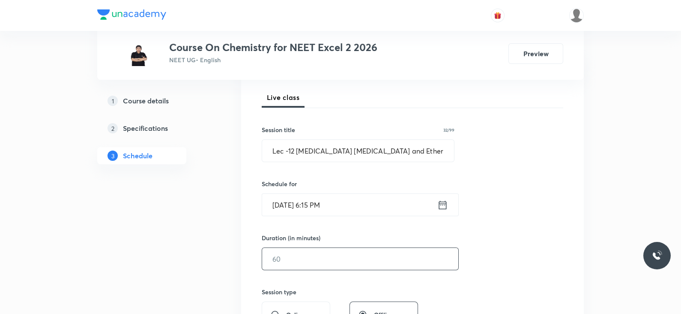
click at [343, 248] on input "text" at bounding box center [360, 259] width 196 height 22
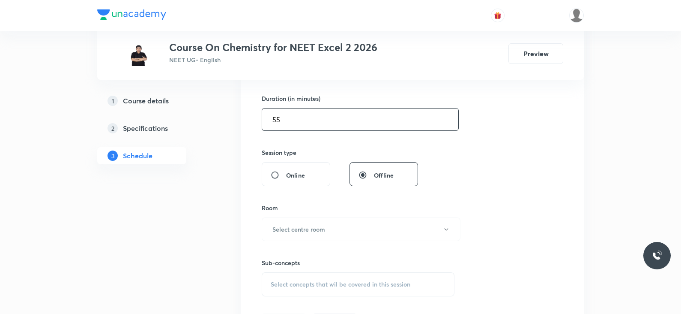
scroll to position [259, 0]
type input "55"
click at [344, 224] on button "Select centre room" at bounding box center [361, 227] width 199 height 24
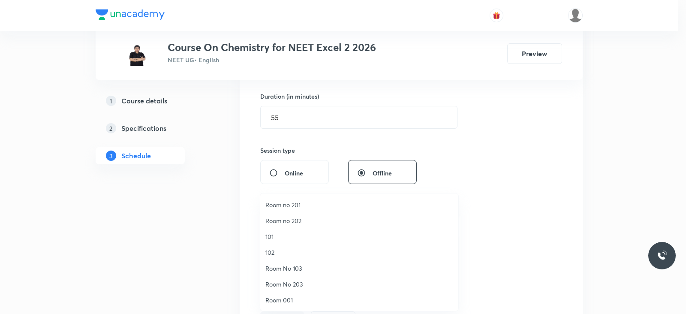
click at [283, 248] on span "102" at bounding box center [359, 252] width 188 height 9
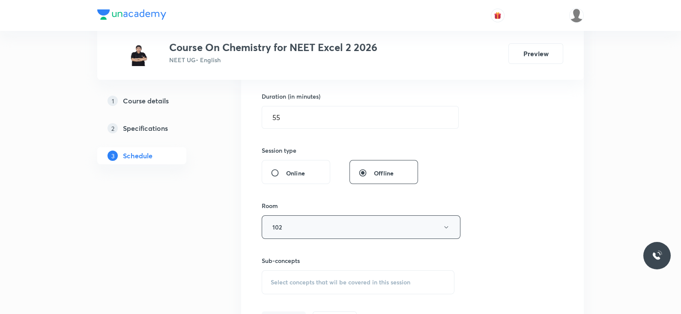
click at [307, 234] on button "102" at bounding box center [361, 227] width 199 height 24
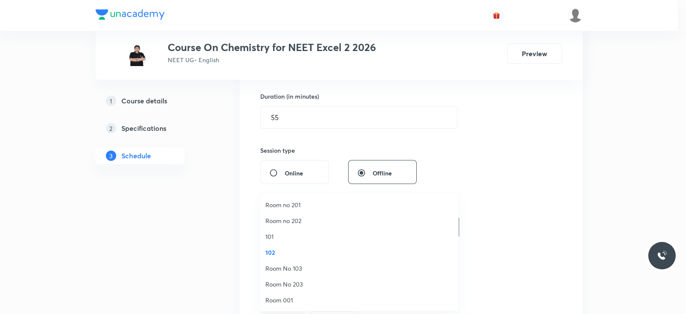
click at [299, 220] on span "Room no 202" at bounding box center [359, 220] width 188 height 9
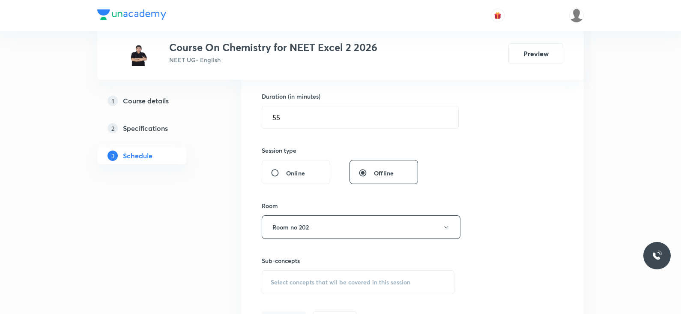
click at [315, 282] on span "Select concepts that wil be covered in this session" at bounding box center [341, 281] width 140 height 7
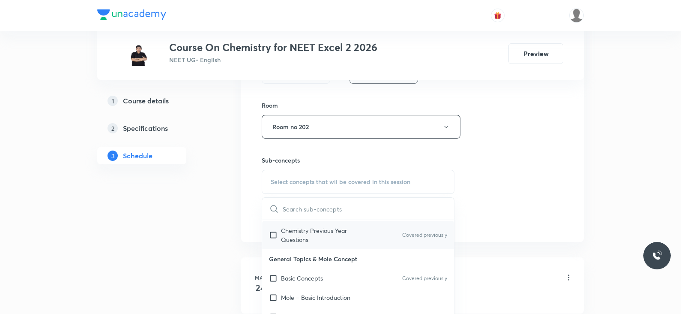
scroll to position [85, 0]
click at [315, 275] on p "Basic Concepts" at bounding box center [302, 277] width 42 height 9
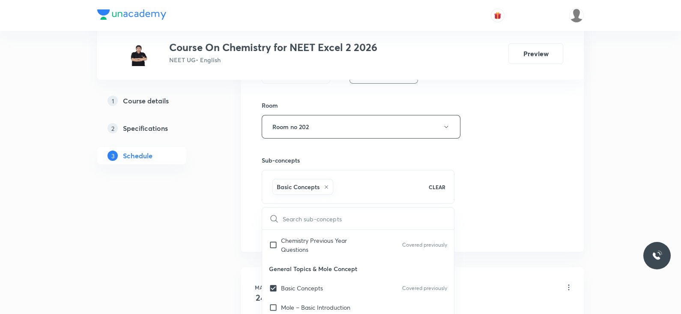
checkbox input "true"
click at [478, 214] on div "Session 119 Live class Session title 32/99 Lec -12 Alkohol Phenol and Ether ​ S…" at bounding box center [413, 32] width 302 height 412
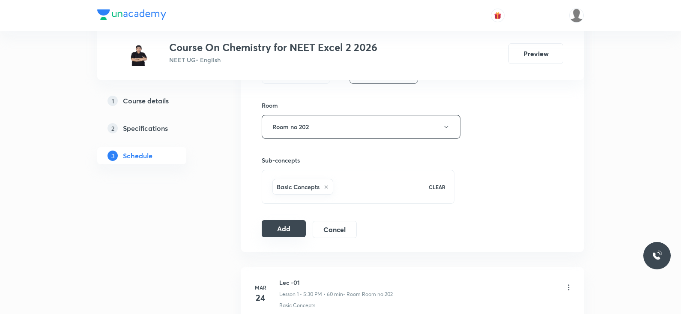
click at [288, 230] on button "Add" at bounding box center [284, 228] width 44 height 17
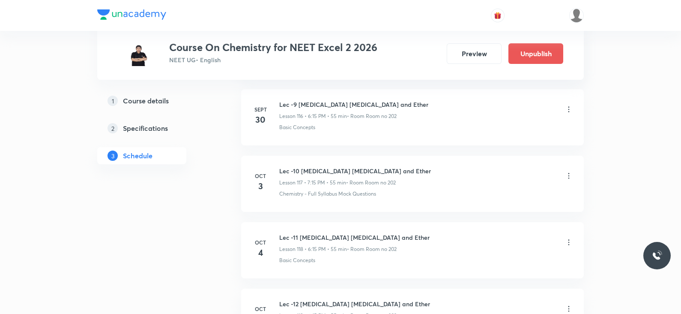
scroll to position [7864, 0]
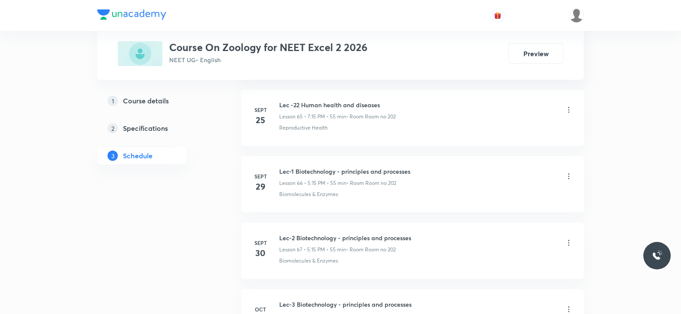
scroll to position [4878, 0]
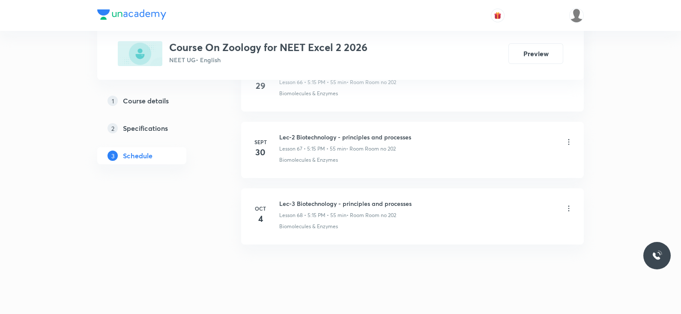
click at [315, 199] on h6 "Lec-3 Biotechnology - principles and processes" at bounding box center [345, 203] width 132 height 9
copy h6 "Lec-3 Biotechnology - principles and processes"
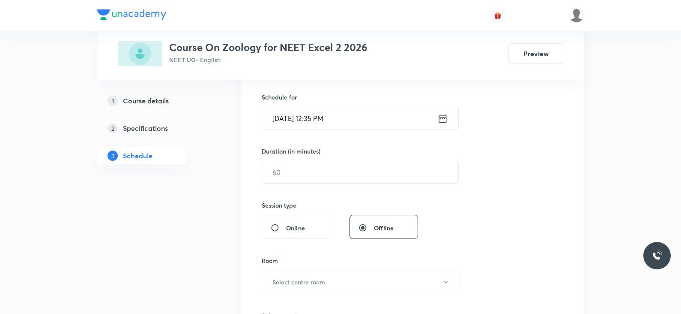
scroll to position [0, 0]
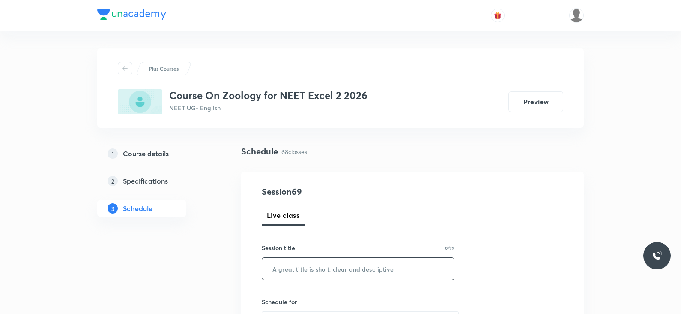
click at [307, 272] on input "text" at bounding box center [358, 268] width 192 height 22
paste input "Lec-3 Biotechnology - principles and processes"
click at [289, 265] on input "Lec-3 Biotechnology - principles and processes" at bounding box center [358, 268] width 192 height 22
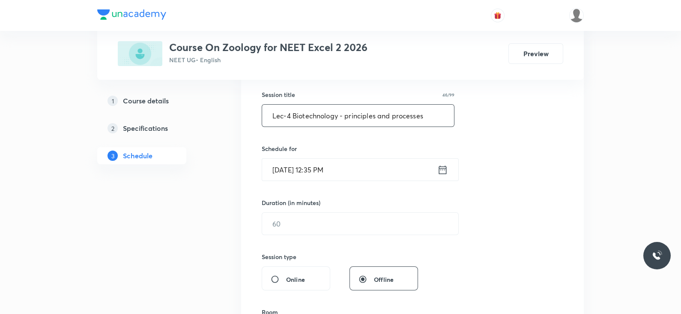
scroll to position [155, 0]
type input "Lec-4 Biotechnology - principles and processes"
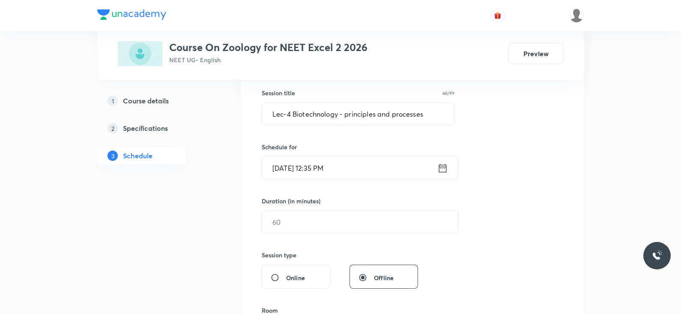
click at [438, 168] on icon at bounding box center [442, 168] width 11 height 12
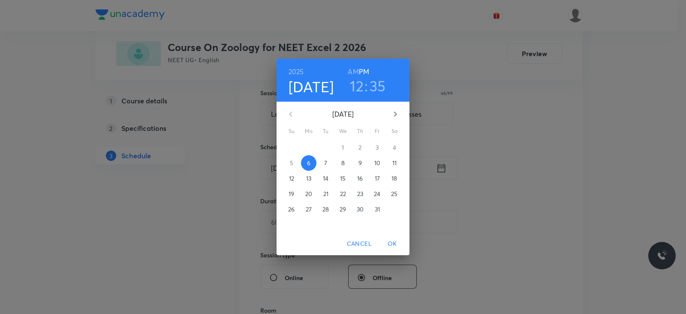
click at [361, 82] on h3 "12" at bounding box center [357, 86] width 14 height 18
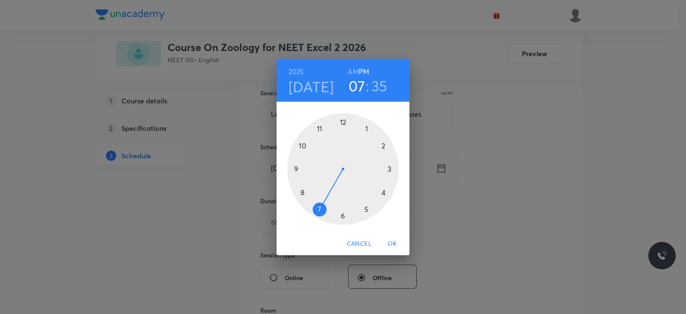
drag, startPoint x: 361, startPoint y: 82, endPoint x: 322, endPoint y: 210, distance: 133.1
click at [322, 210] on div "2025 Oct 6 07 : 35 AM PM 1 2 3 4 5 6 7 8 9 10 11 12" at bounding box center [342, 146] width 133 height 174
click at [322, 210] on div at bounding box center [342, 168] width 111 height 111
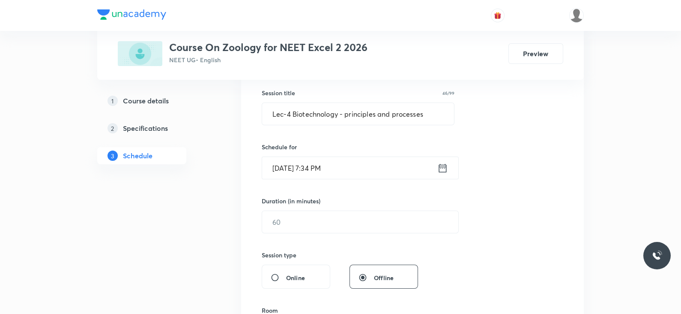
click at [367, 154] on div "Schedule for Oct 6, 2025, 7:34 PM ​" at bounding box center [358, 160] width 193 height 37
click at [372, 168] on input "Oct 6, 2025, 7:34 PM" at bounding box center [349, 168] width 175 height 22
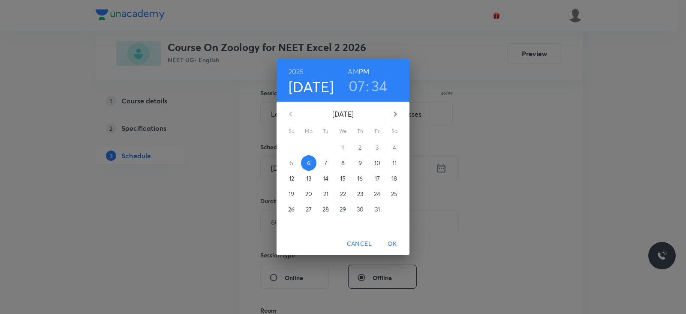
click at [383, 85] on h3 "34" at bounding box center [379, 86] width 16 height 18
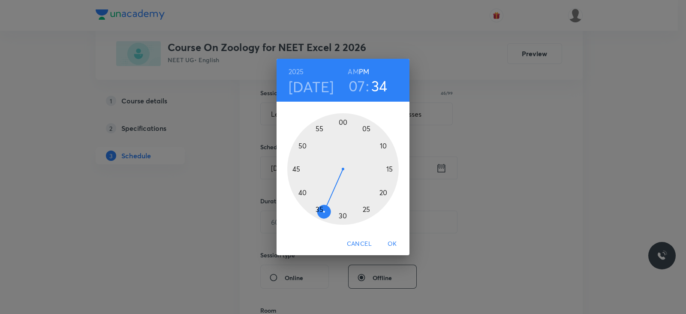
click at [388, 168] on div at bounding box center [342, 168] width 111 height 111
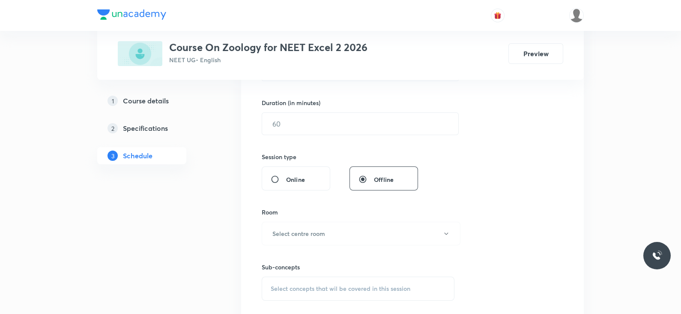
scroll to position [253, 0]
click at [359, 129] on input "text" at bounding box center [360, 123] width 196 height 22
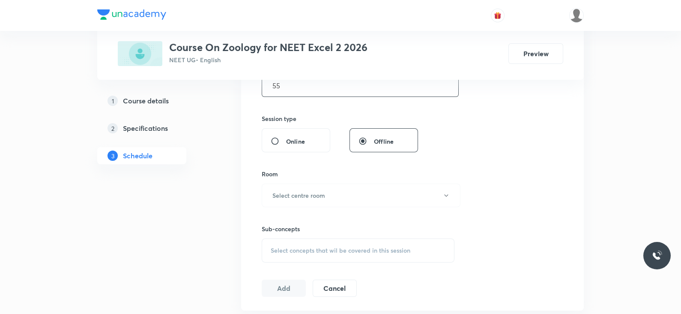
scroll to position [290, 0]
type input "55"
click at [333, 189] on button "Select centre room" at bounding box center [361, 196] width 199 height 24
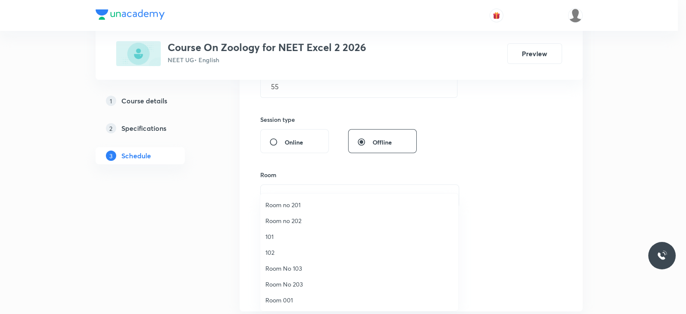
click at [299, 215] on li "Room no 202" at bounding box center [359, 221] width 198 height 16
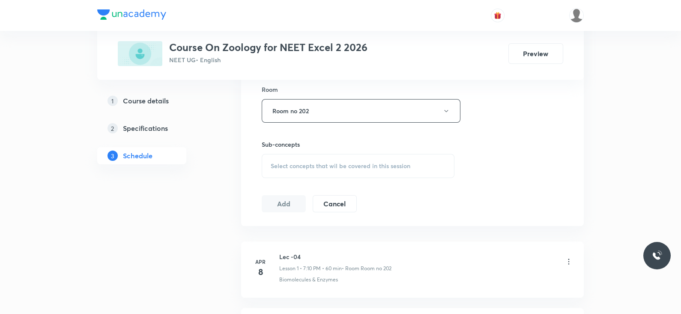
scroll to position [376, 0]
click at [356, 168] on span "Select concepts that wil be covered in this session" at bounding box center [341, 165] width 140 height 7
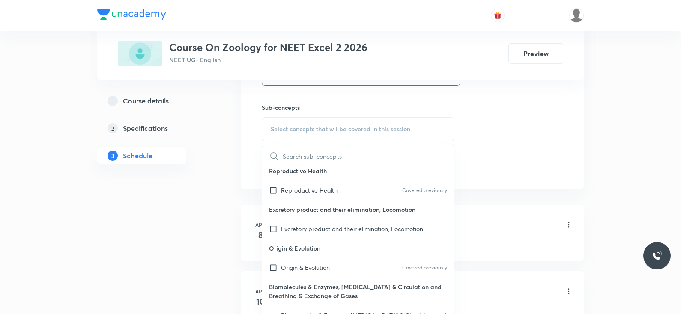
scroll to position [422, 0]
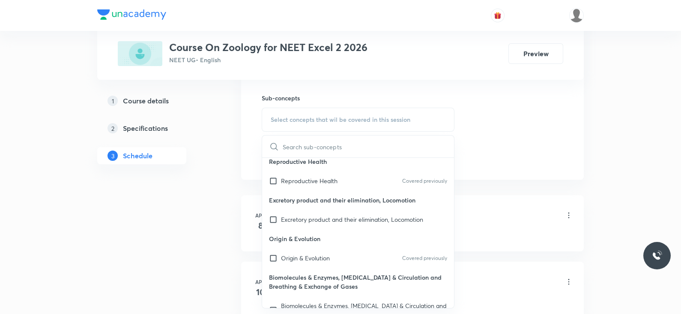
click at [404, 121] on span "Select concepts that wil be covered in this session" at bounding box center [341, 119] width 140 height 7
click at [418, 119] on div "Select concepts that wil be covered in this session" at bounding box center [358, 120] width 193 height 24
click at [414, 116] on div "Select concepts that wil be covered in this session" at bounding box center [358, 120] width 193 height 24
click at [348, 149] on input "text" at bounding box center [368, 146] width 171 height 22
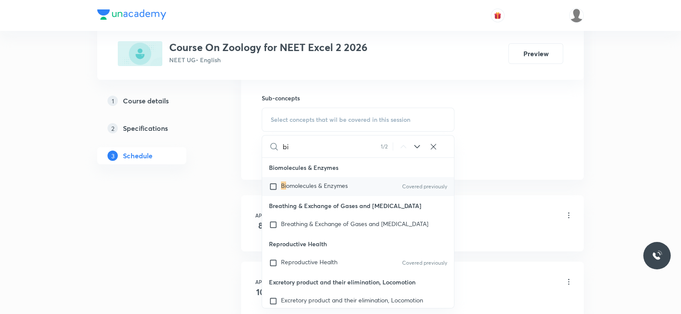
scroll to position [0, 0]
type input "biotechnolog"
click at [431, 142] on icon at bounding box center [433, 146] width 9 height 9
click at [360, 251] on p "Reproductive Health" at bounding box center [358, 243] width 192 height 19
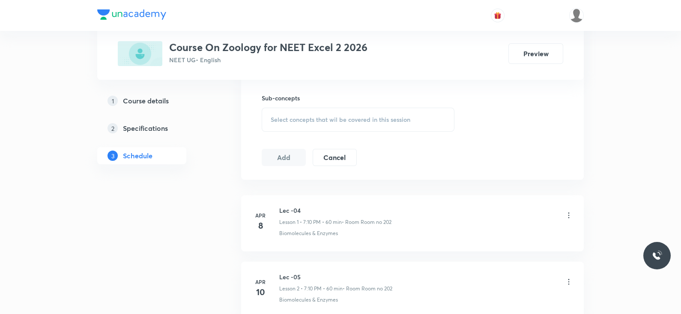
click at [364, 127] on div "Select concepts that wil be covered in this session" at bounding box center [358, 120] width 193 height 24
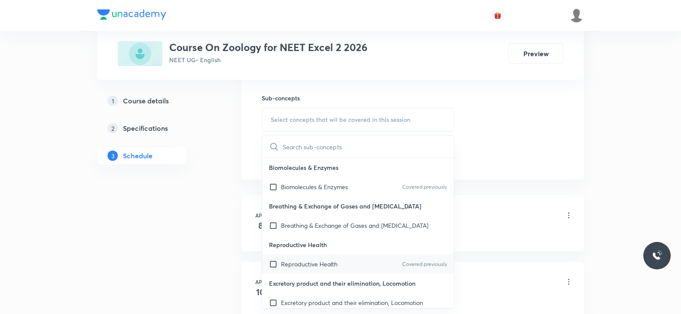
click at [331, 263] on p "Reproductive Health" at bounding box center [309, 263] width 57 height 9
checkbox input "true"
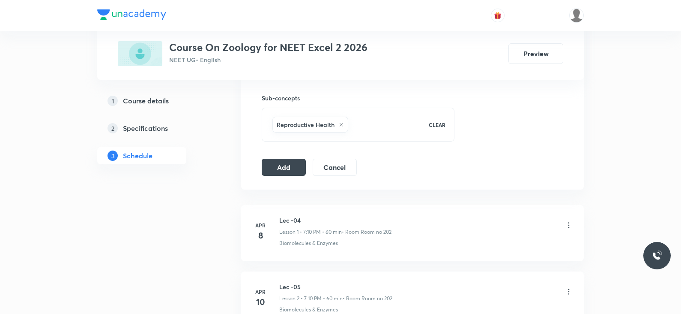
click at [277, 158] on button "Add" at bounding box center [284, 166] width 44 height 17
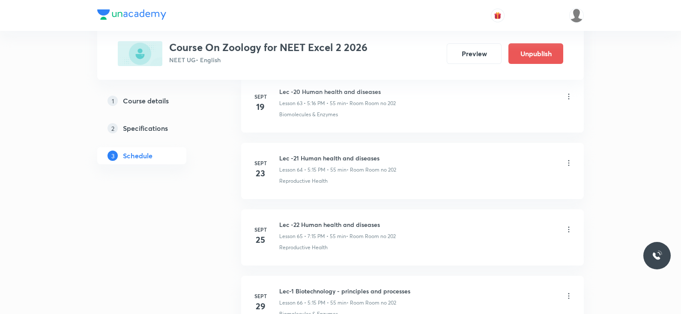
scroll to position [4551, 0]
